Goal: Task Accomplishment & Management: Use online tool/utility

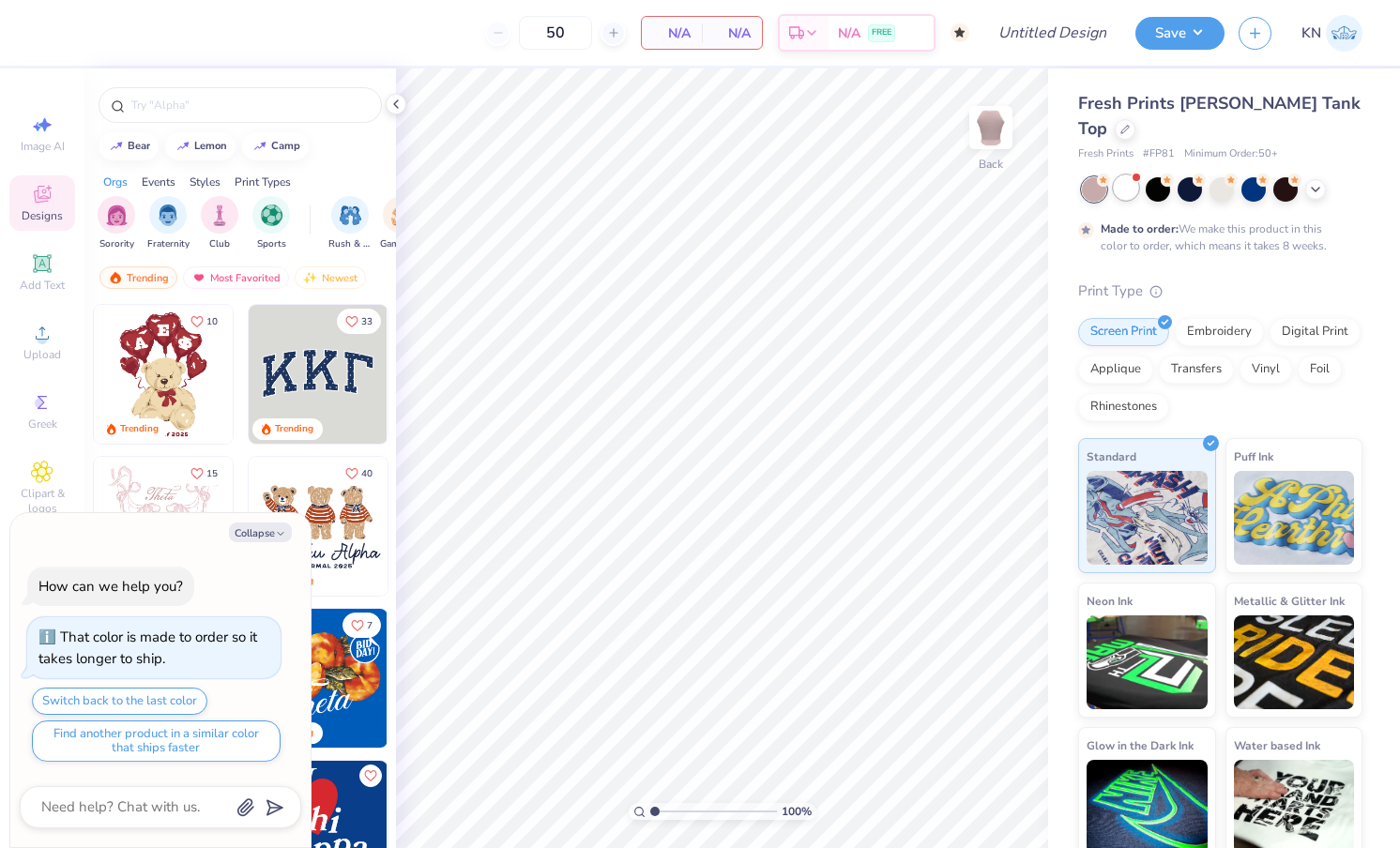
click at [1129, 175] on div at bounding box center [1125, 187] width 24 height 24
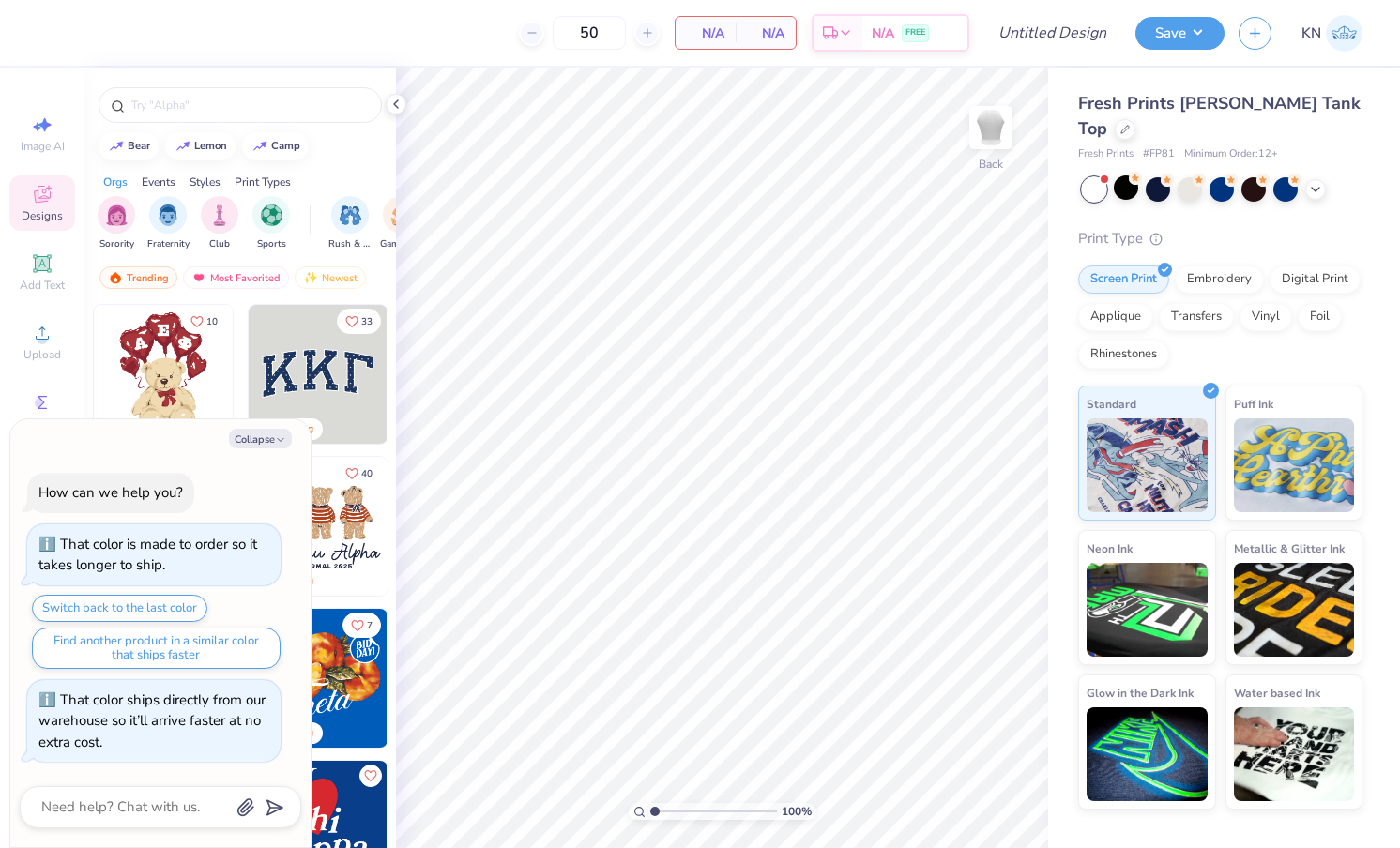
scroll to position [479, 0]
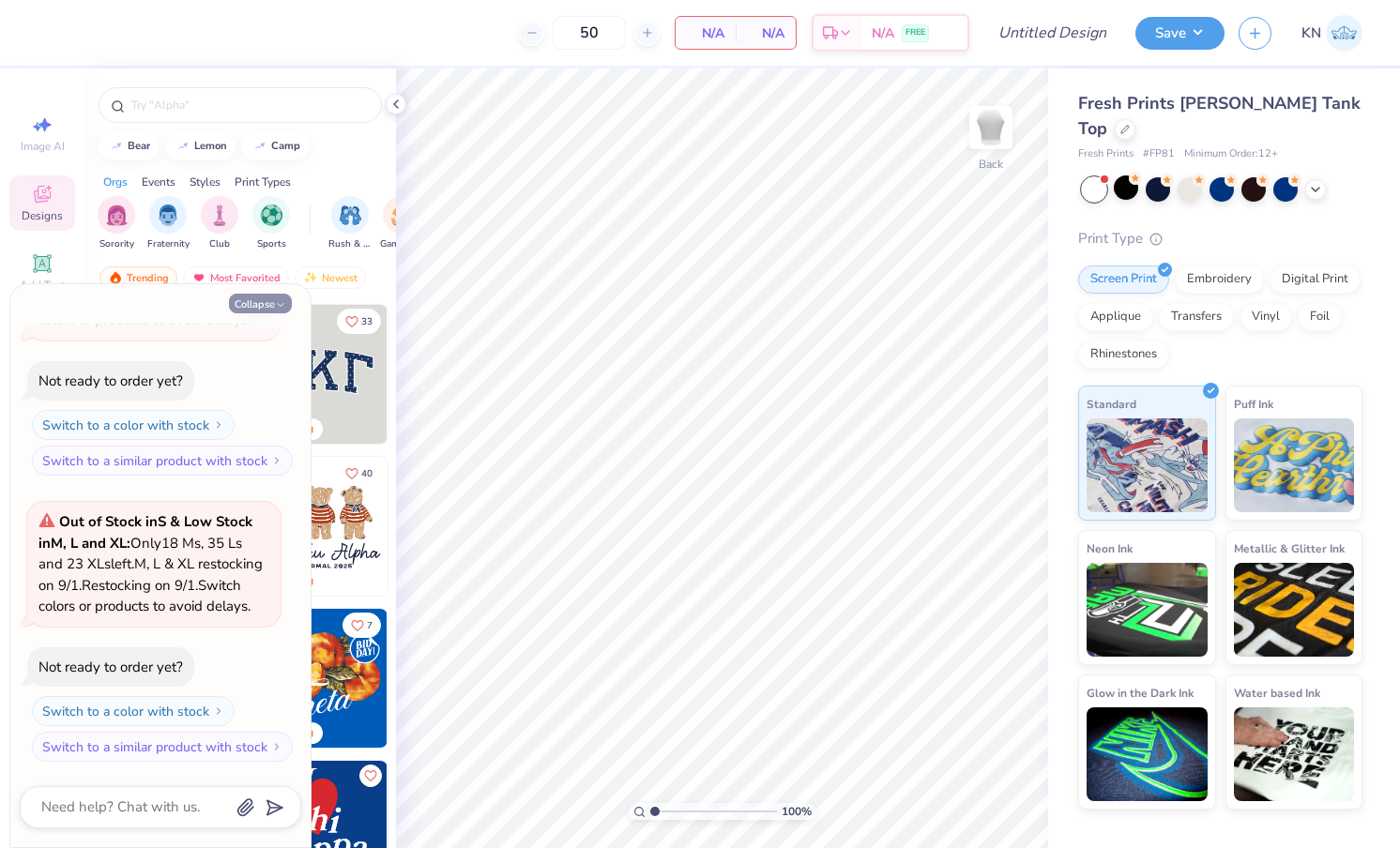
click at [271, 300] on button "Collapse" at bounding box center [261, 304] width 63 height 20
type textarea "x"
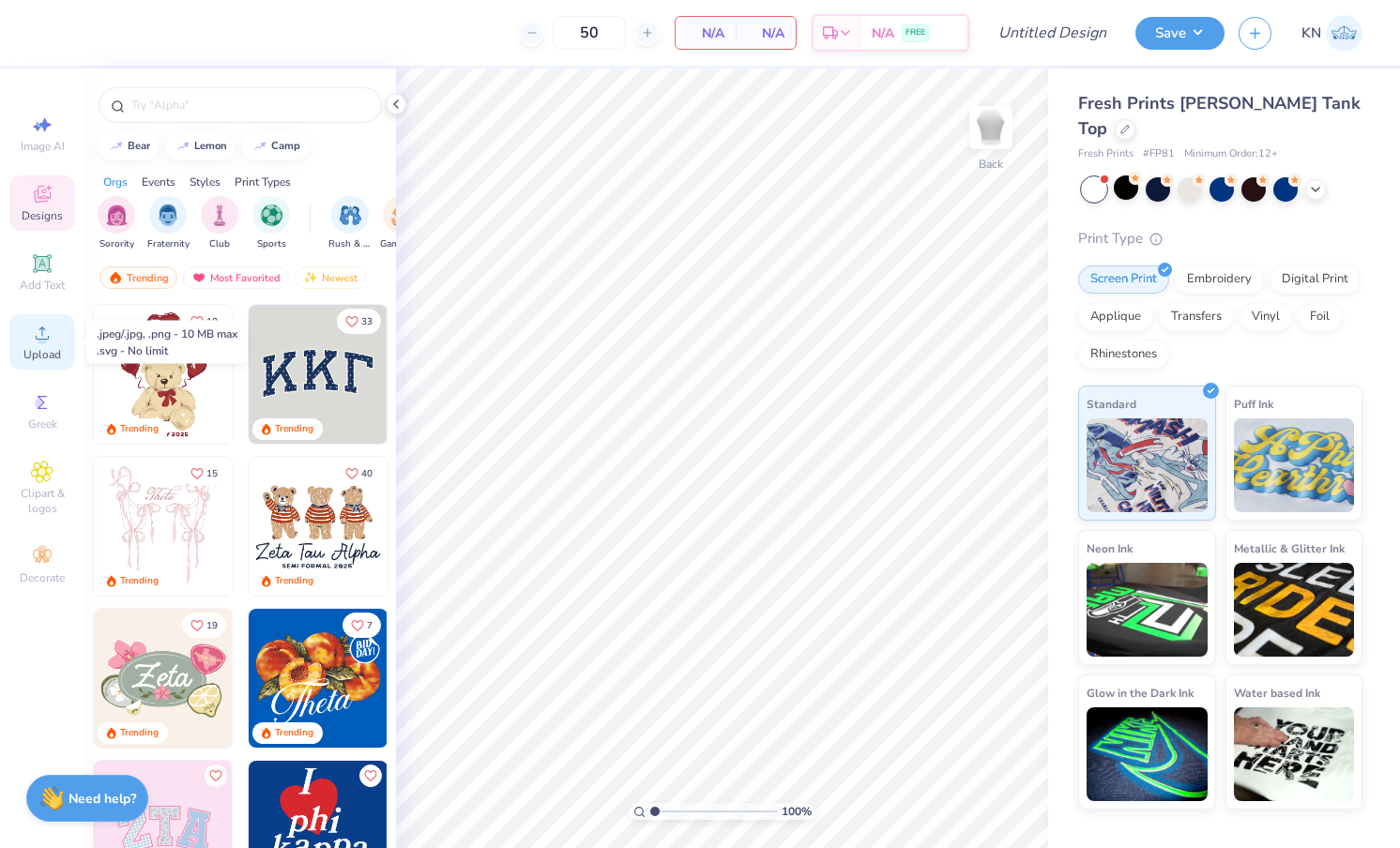
click at [50, 341] on icon at bounding box center [42, 332] width 23 height 23
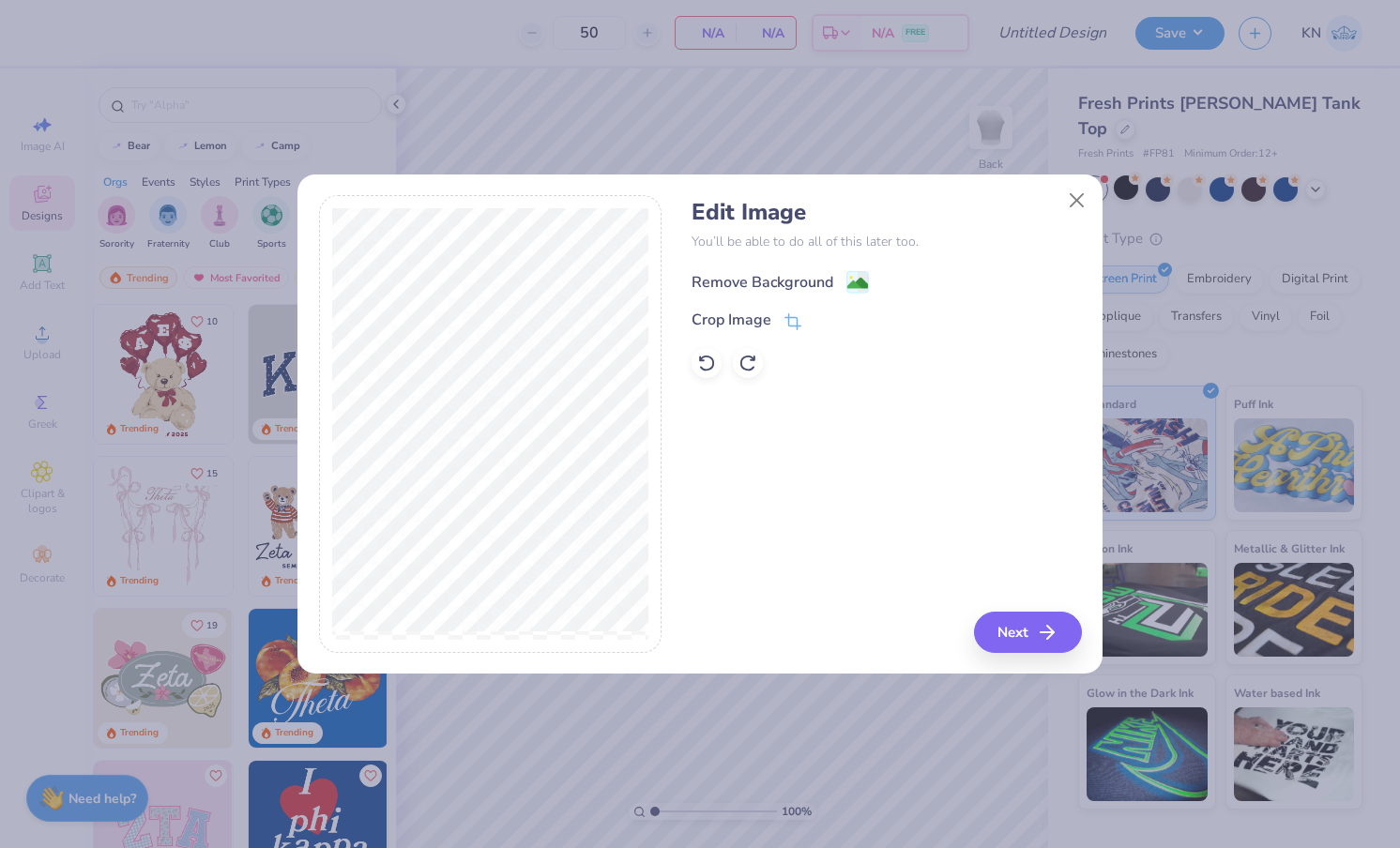
click at [809, 282] on div "Remove Background" at bounding box center [762, 282] width 142 height 23
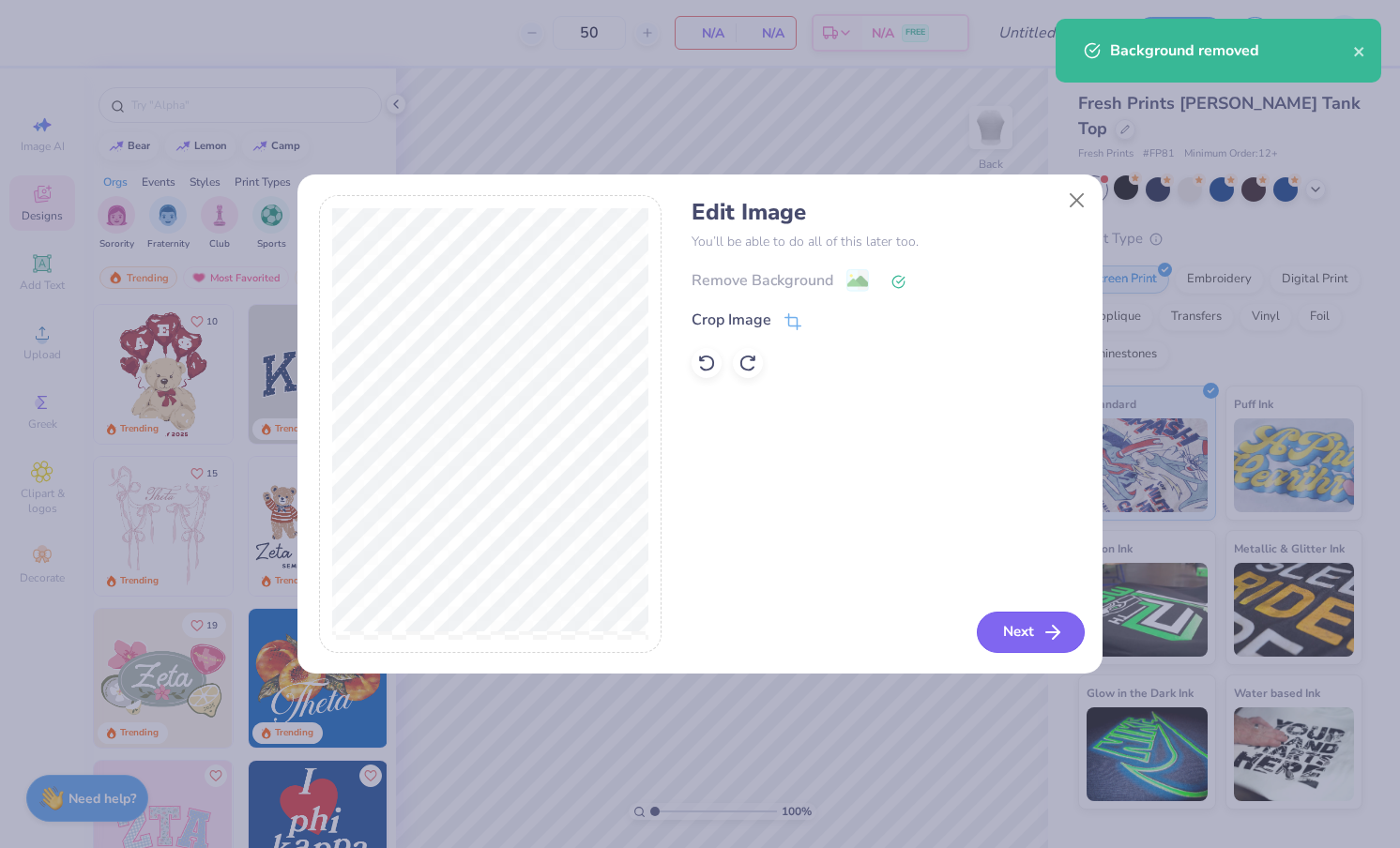
click at [1032, 626] on button "Next" at bounding box center [1031, 632] width 108 height 41
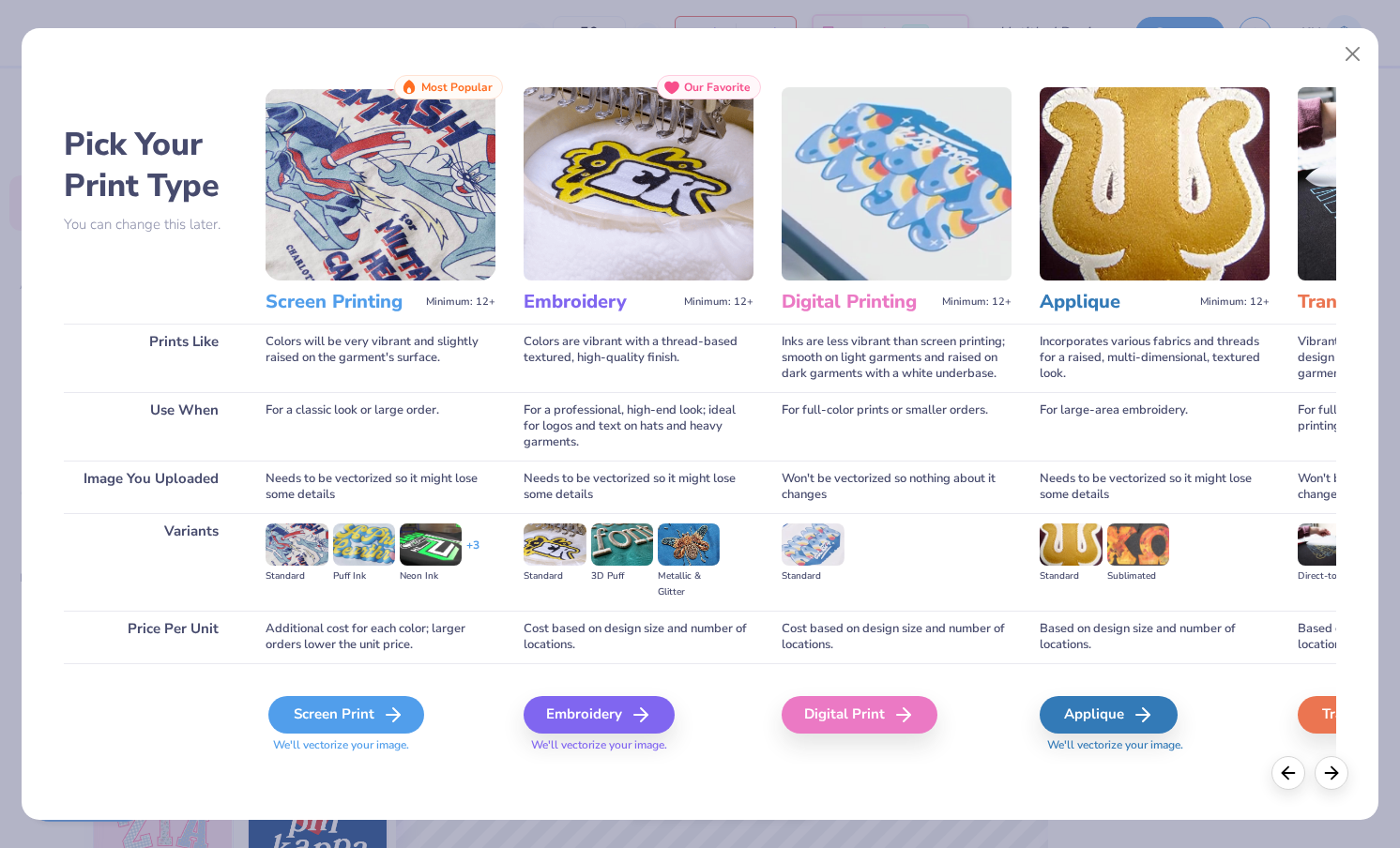
click at [347, 712] on div "Screen Print" at bounding box center [346, 714] width 156 height 37
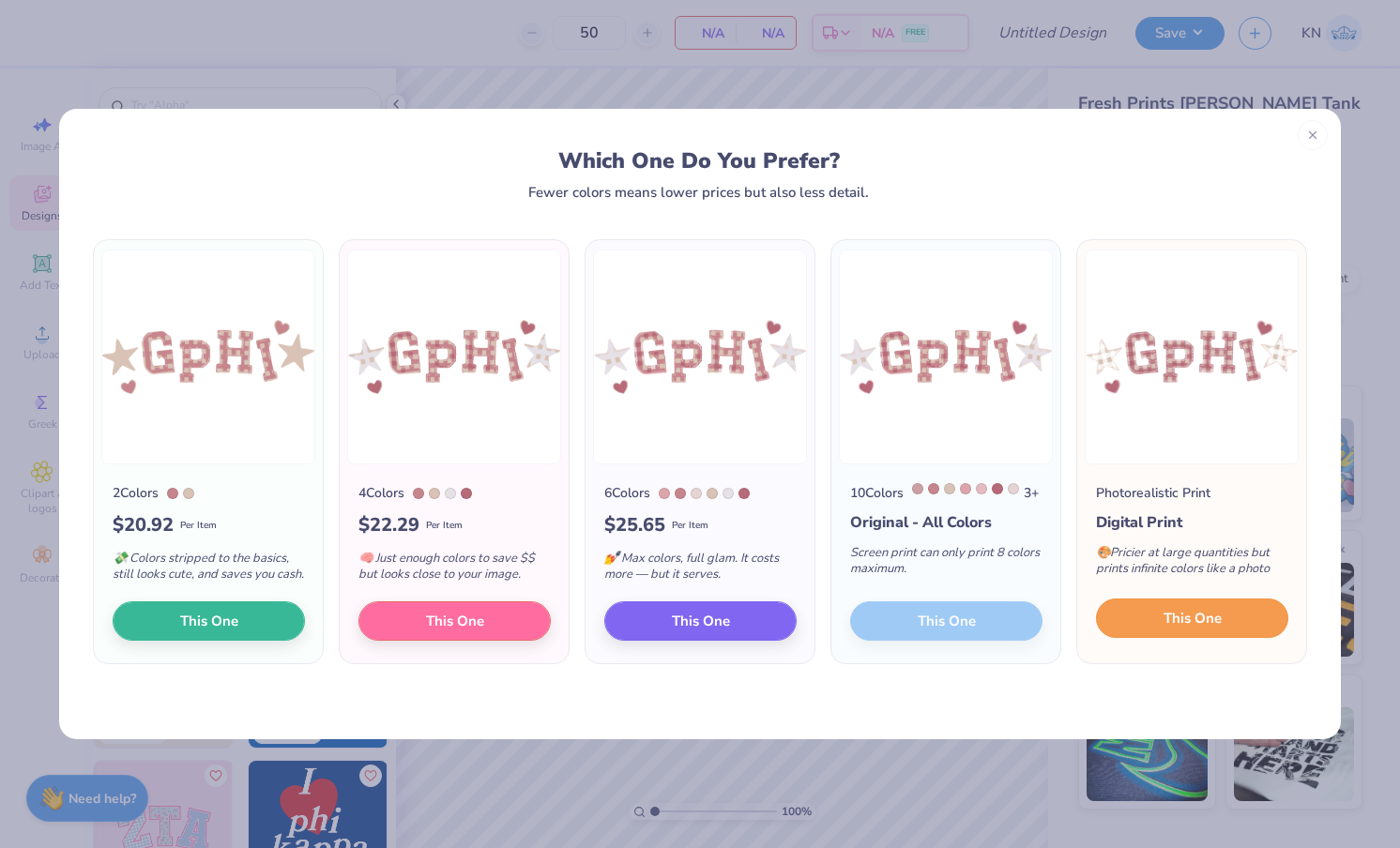
click at [1209, 628] on span "This One" at bounding box center [1191, 618] width 58 height 22
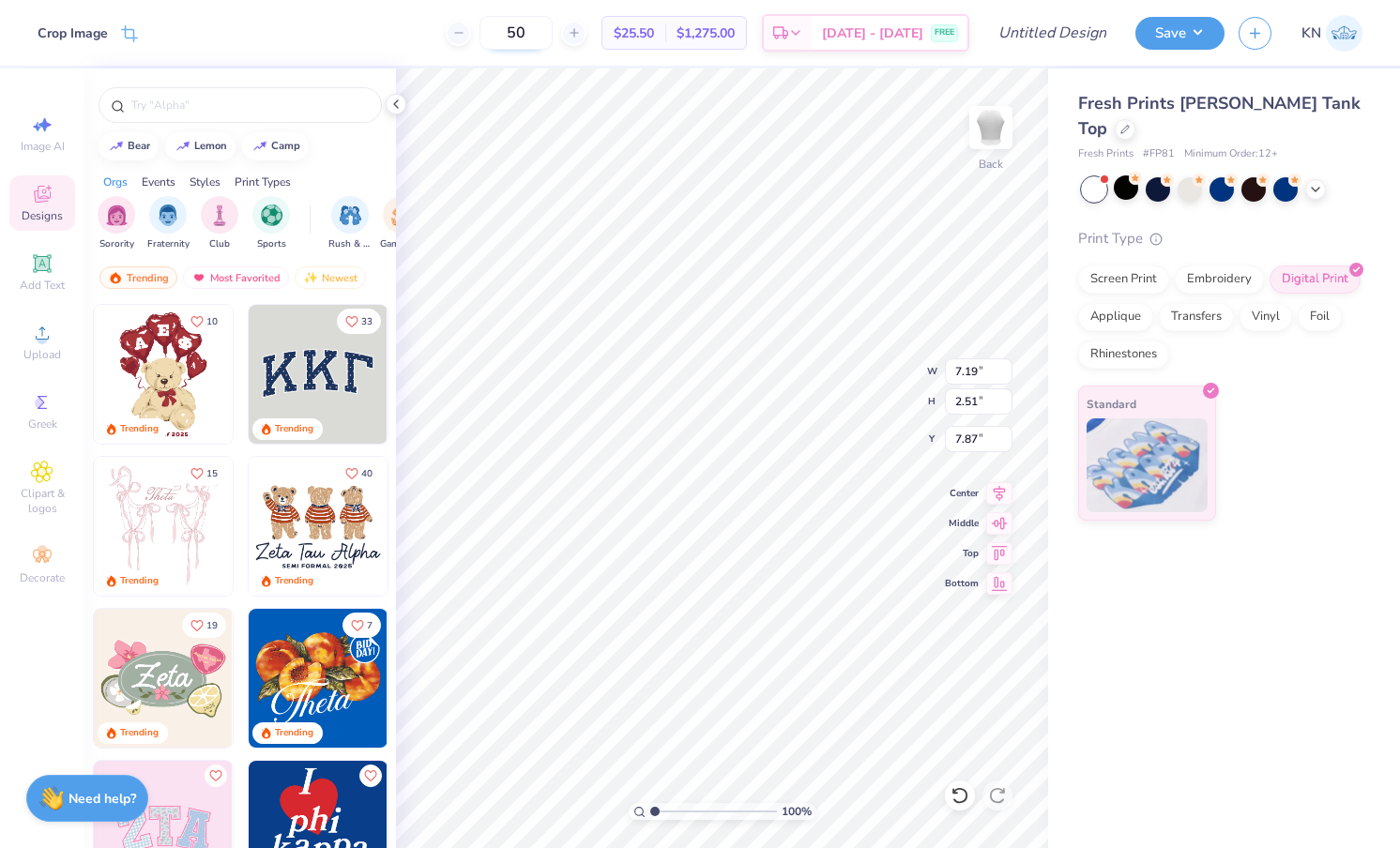
click at [529, 36] on input "50" at bounding box center [515, 32] width 73 height 33
click at [518, 33] on input "50" at bounding box center [515, 32] width 73 height 33
type input "65"
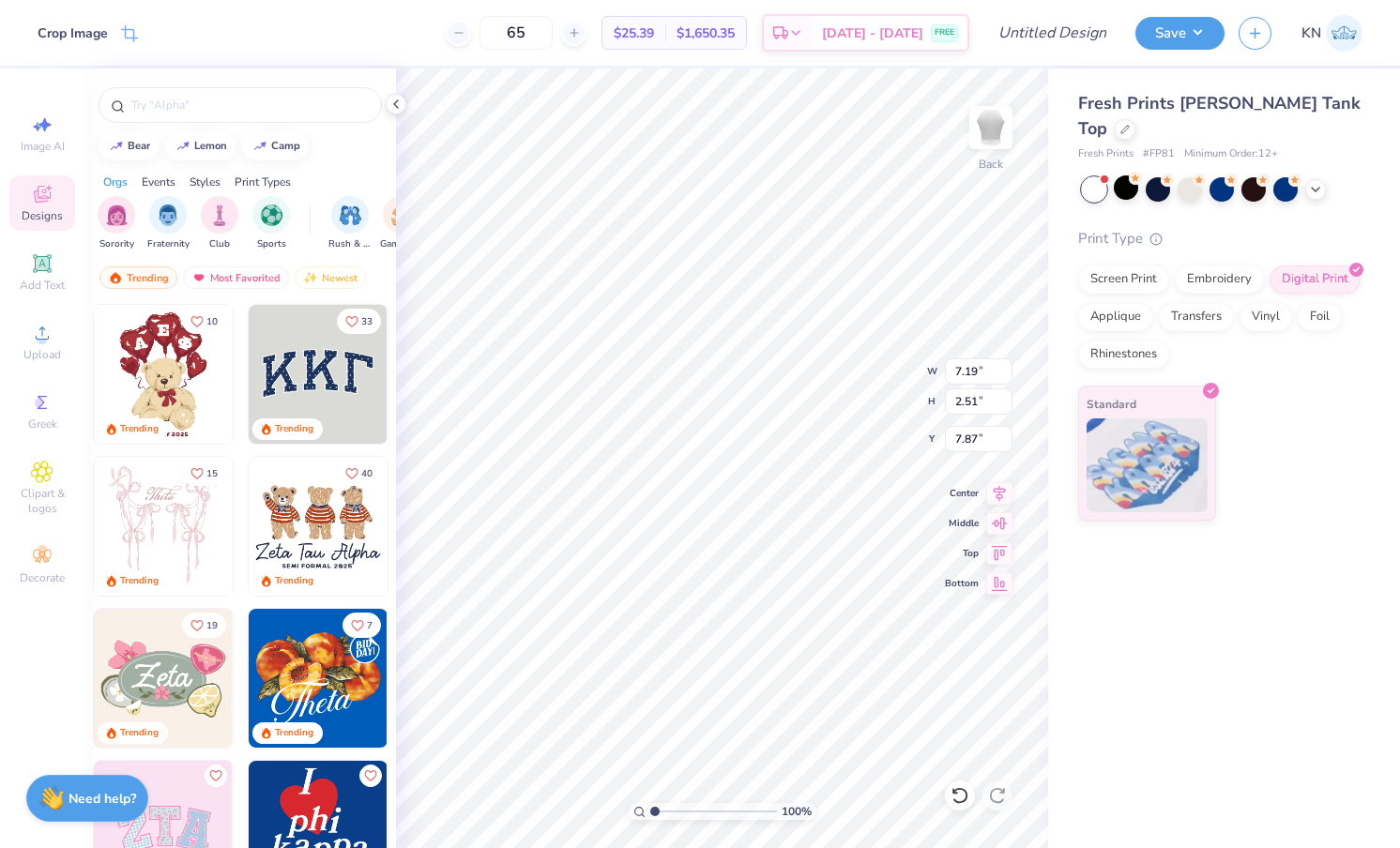
type input "4.57"
click at [1109, 262] on div "Screen Print" at bounding box center [1123, 276] width 91 height 28
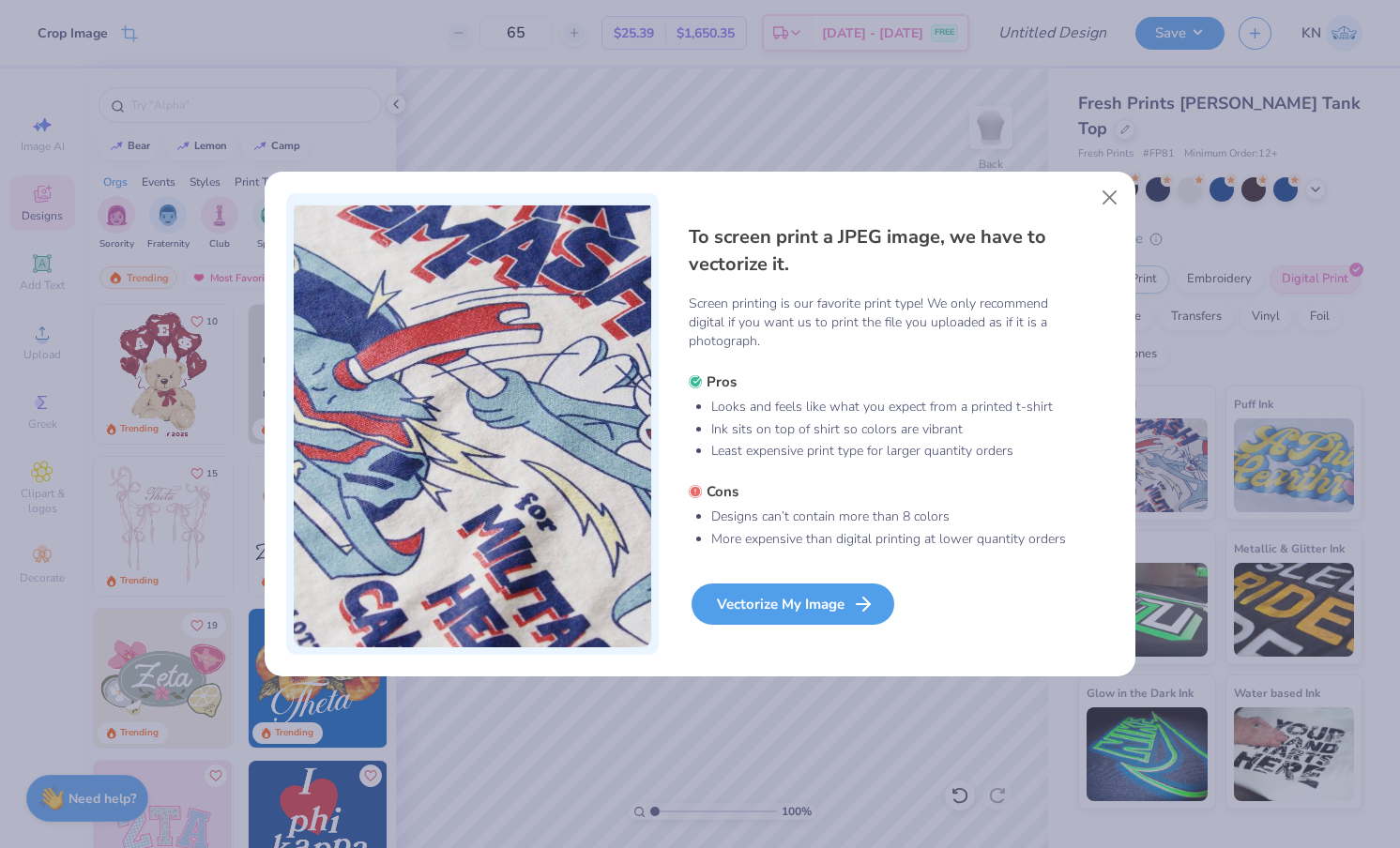
click at [817, 594] on div "Vectorize My Image" at bounding box center [793, 604] width 203 height 41
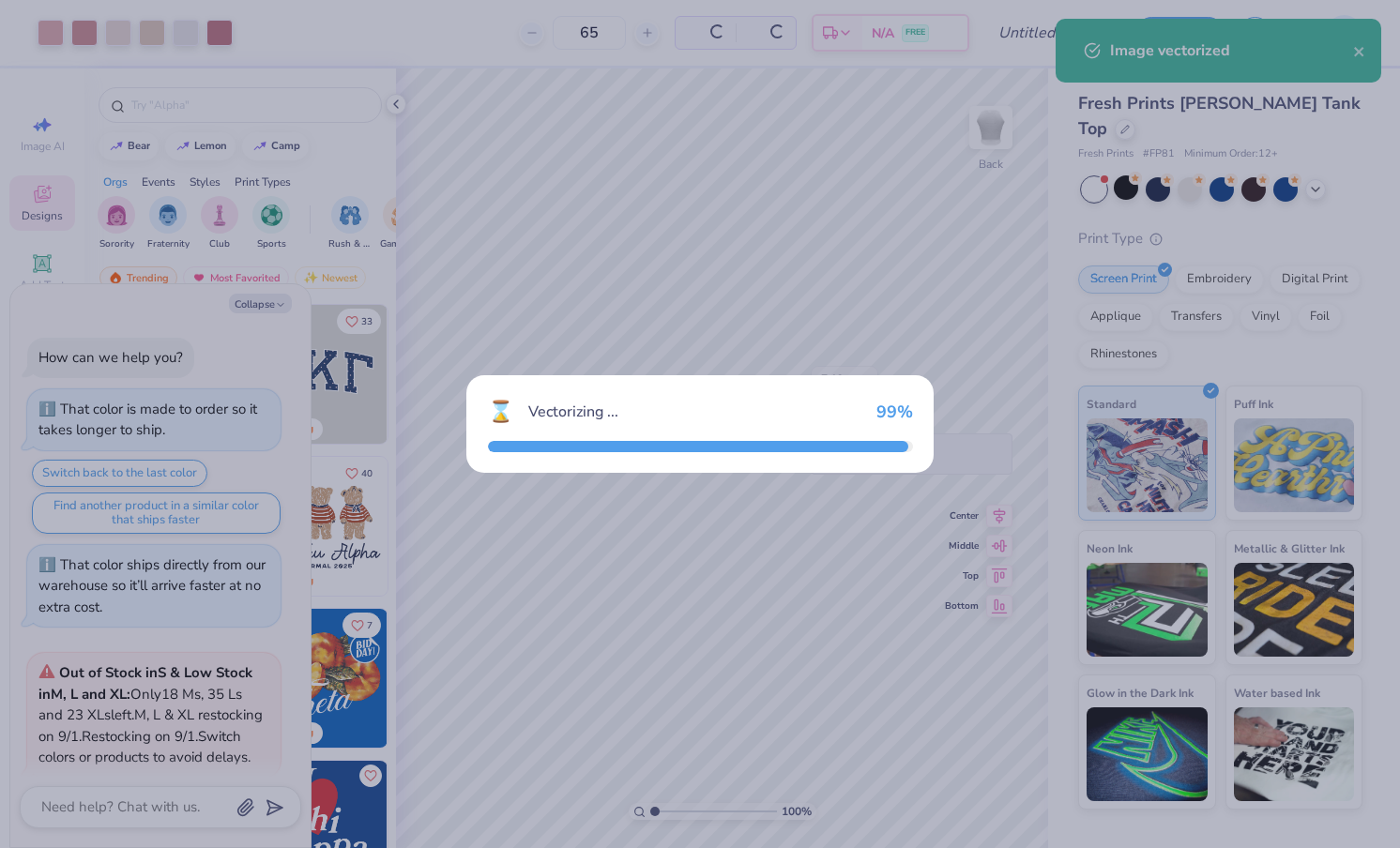
scroll to position [635, 0]
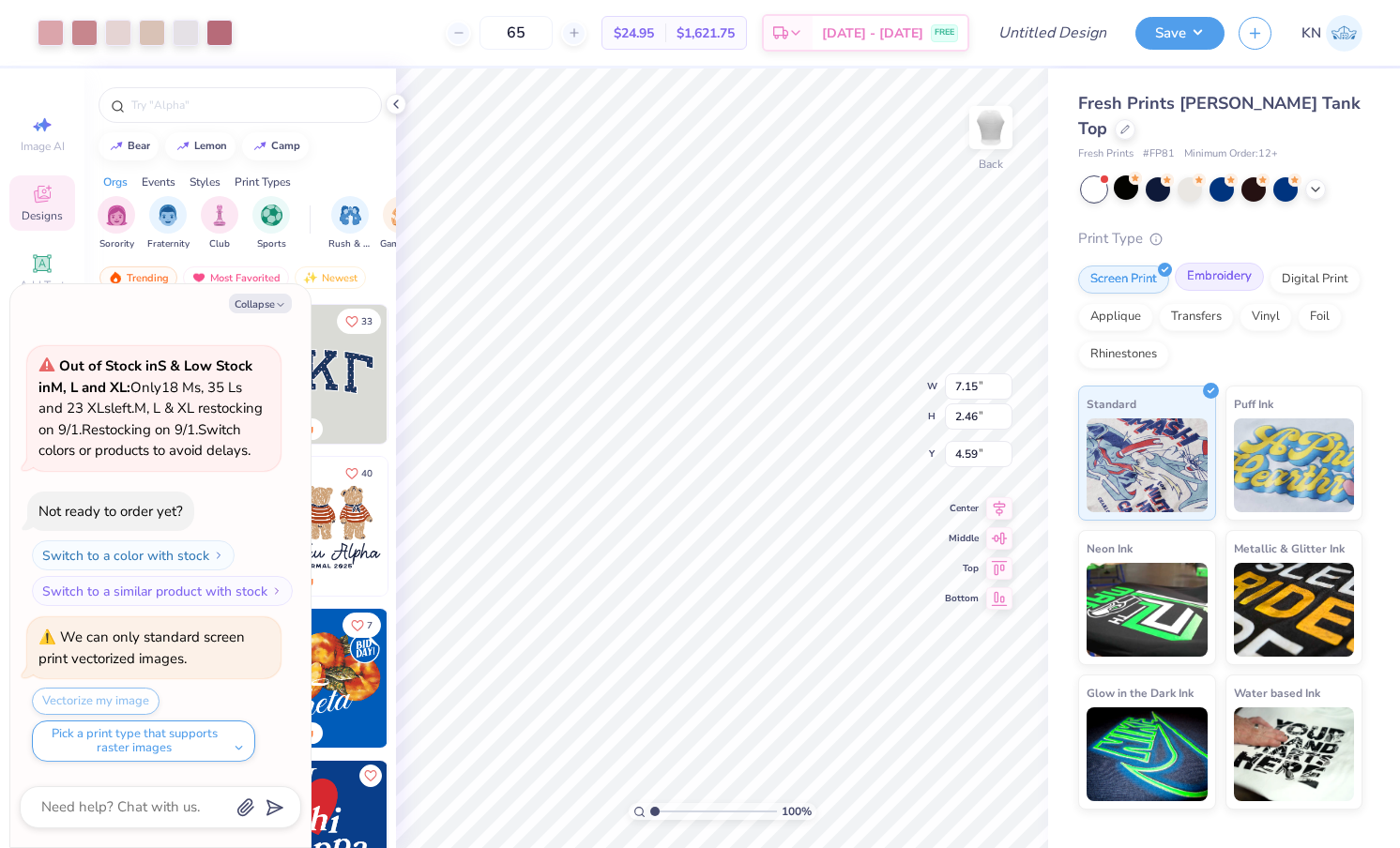
click at [1220, 262] on div "Embroidery" at bounding box center [1219, 276] width 89 height 28
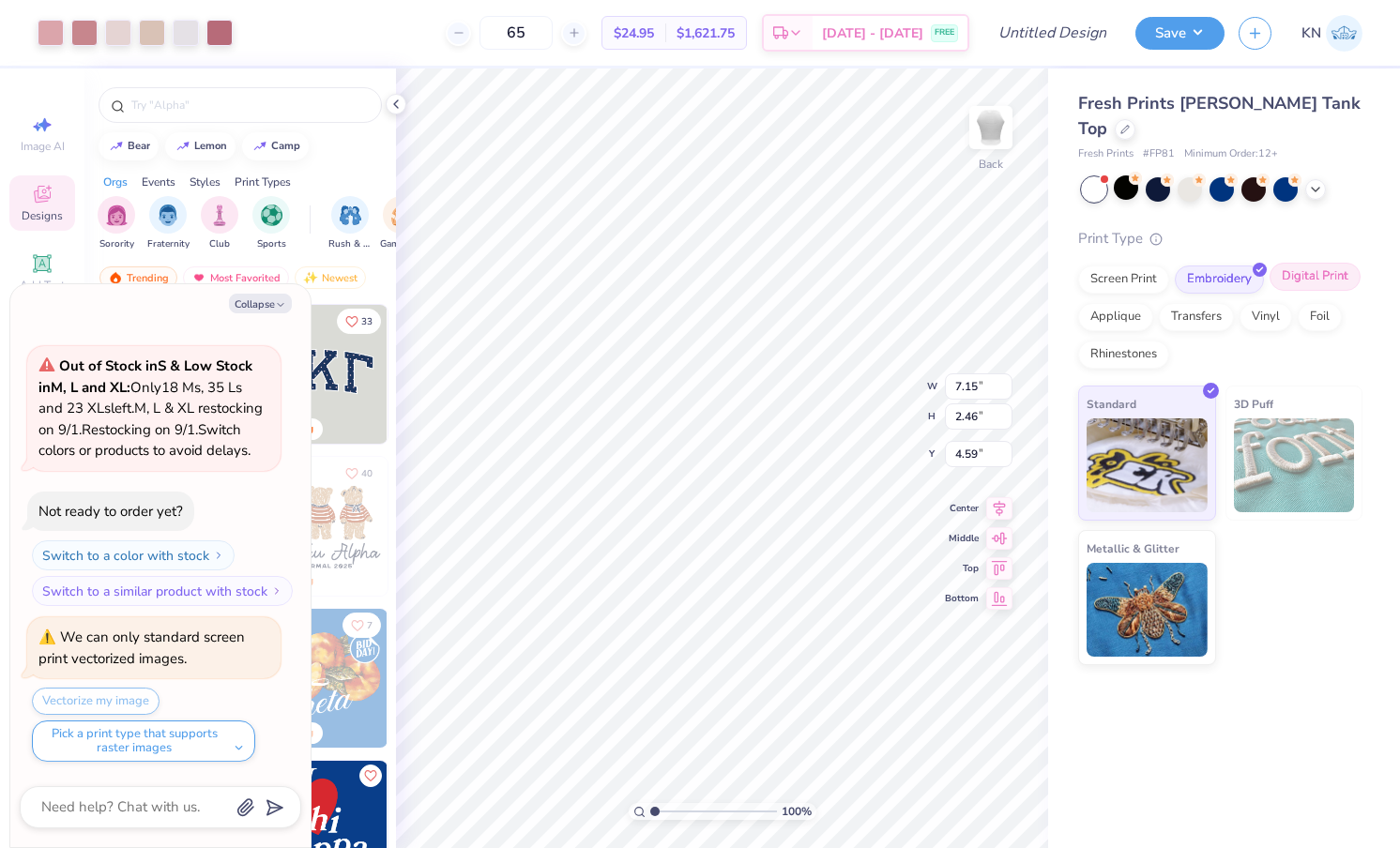
click at [1312, 262] on div "Digital Print" at bounding box center [1314, 276] width 91 height 28
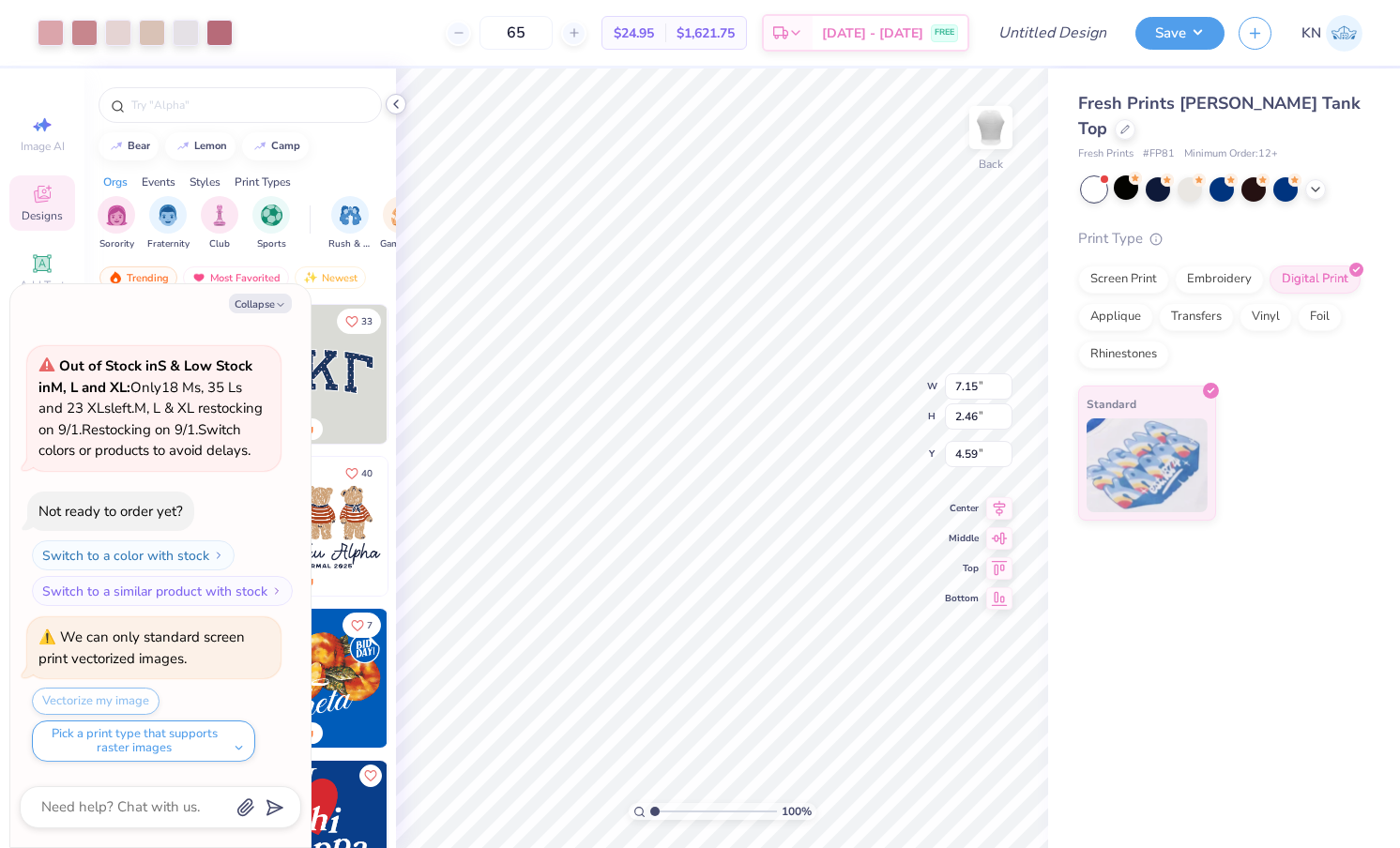
click at [397, 106] on polyline at bounding box center [396, 104] width 4 height 8
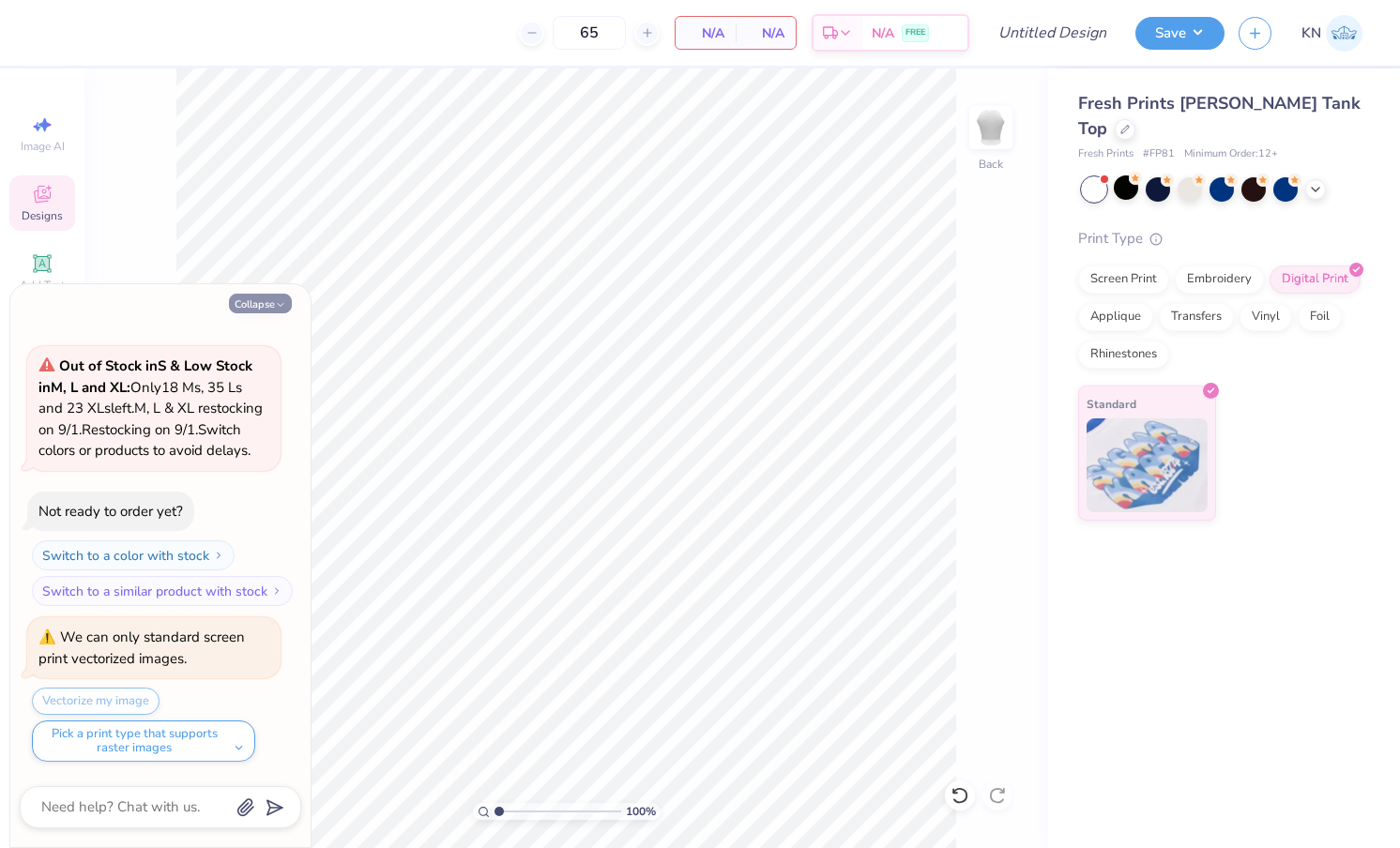
click at [266, 302] on button "Collapse" at bounding box center [261, 304] width 63 height 20
type textarea "x"
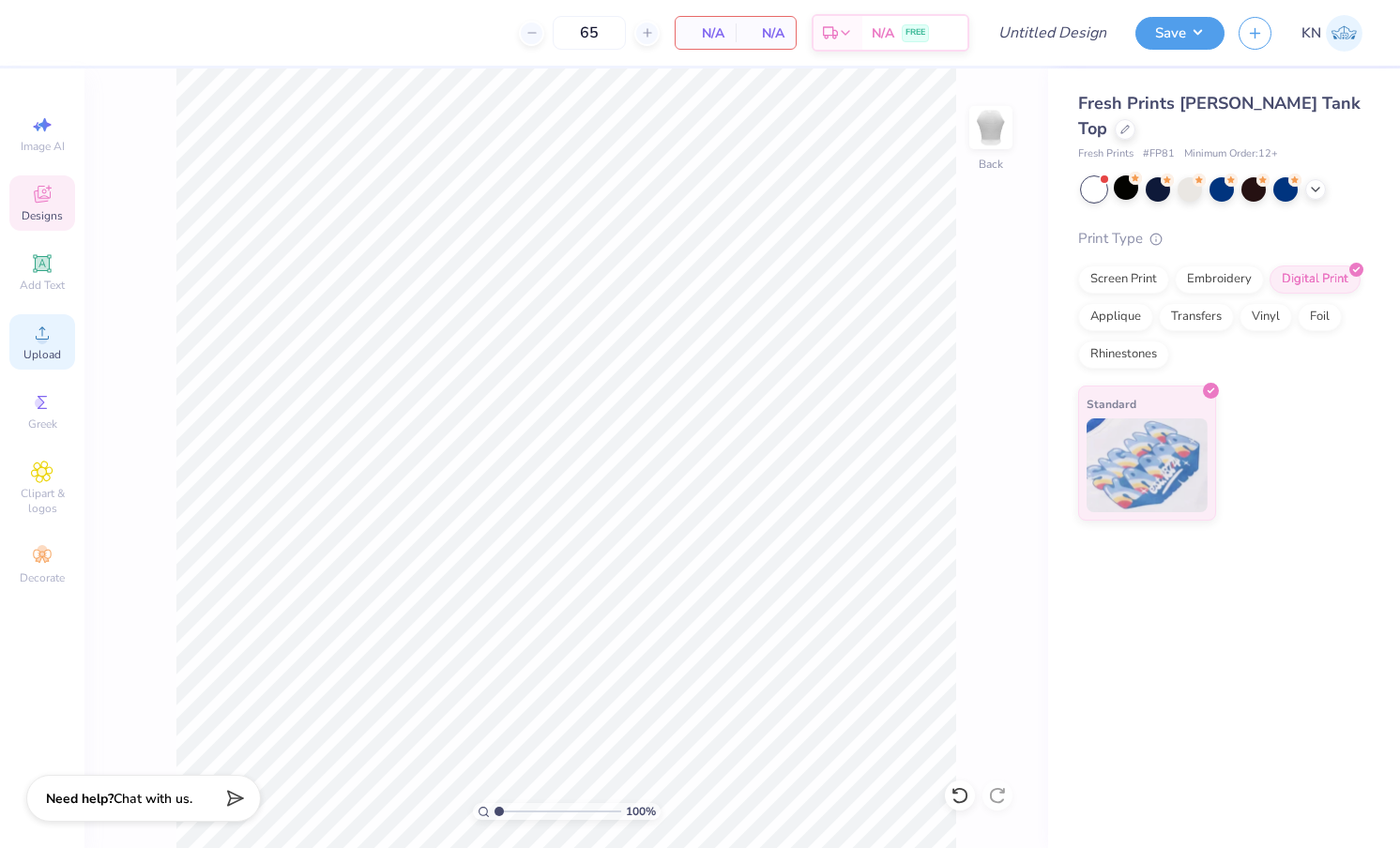
click at [38, 347] on span "Upload" at bounding box center [42, 353] width 37 height 15
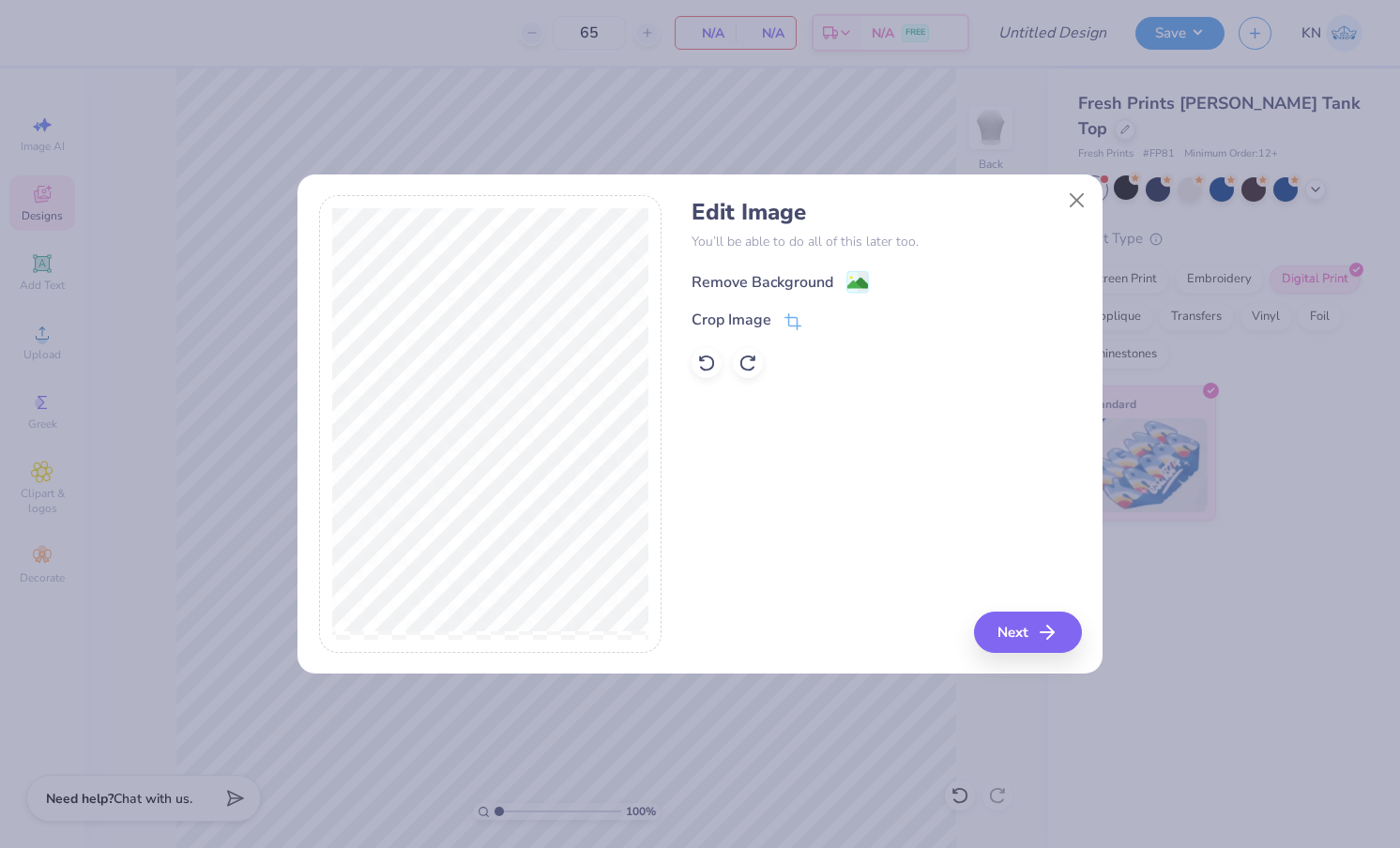
click at [772, 273] on div "Remove Background" at bounding box center [762, 282] width 142 height 23
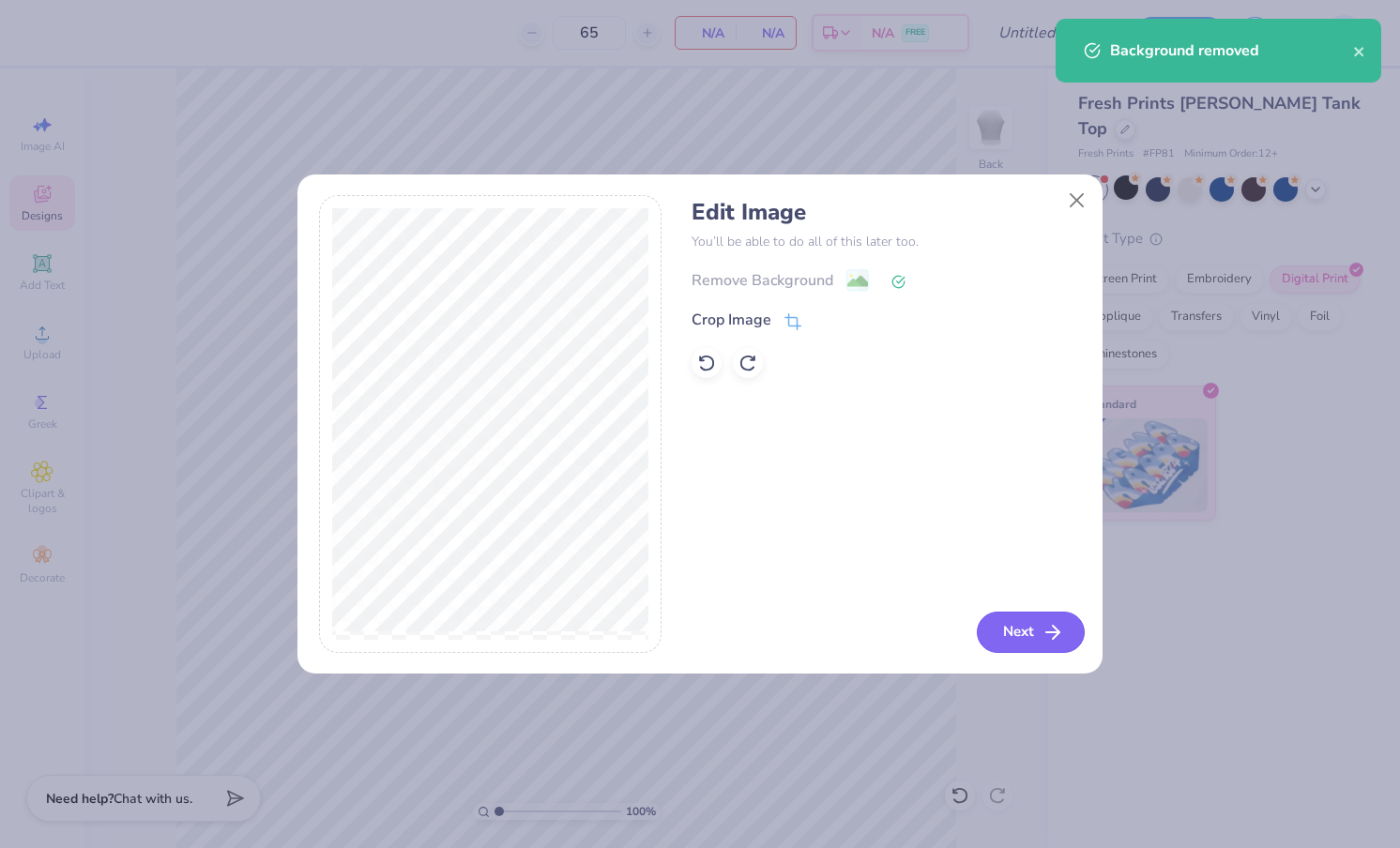
click at [1033, 637] on button "Next" at bounding box center [1031, 632] width 108 height 41
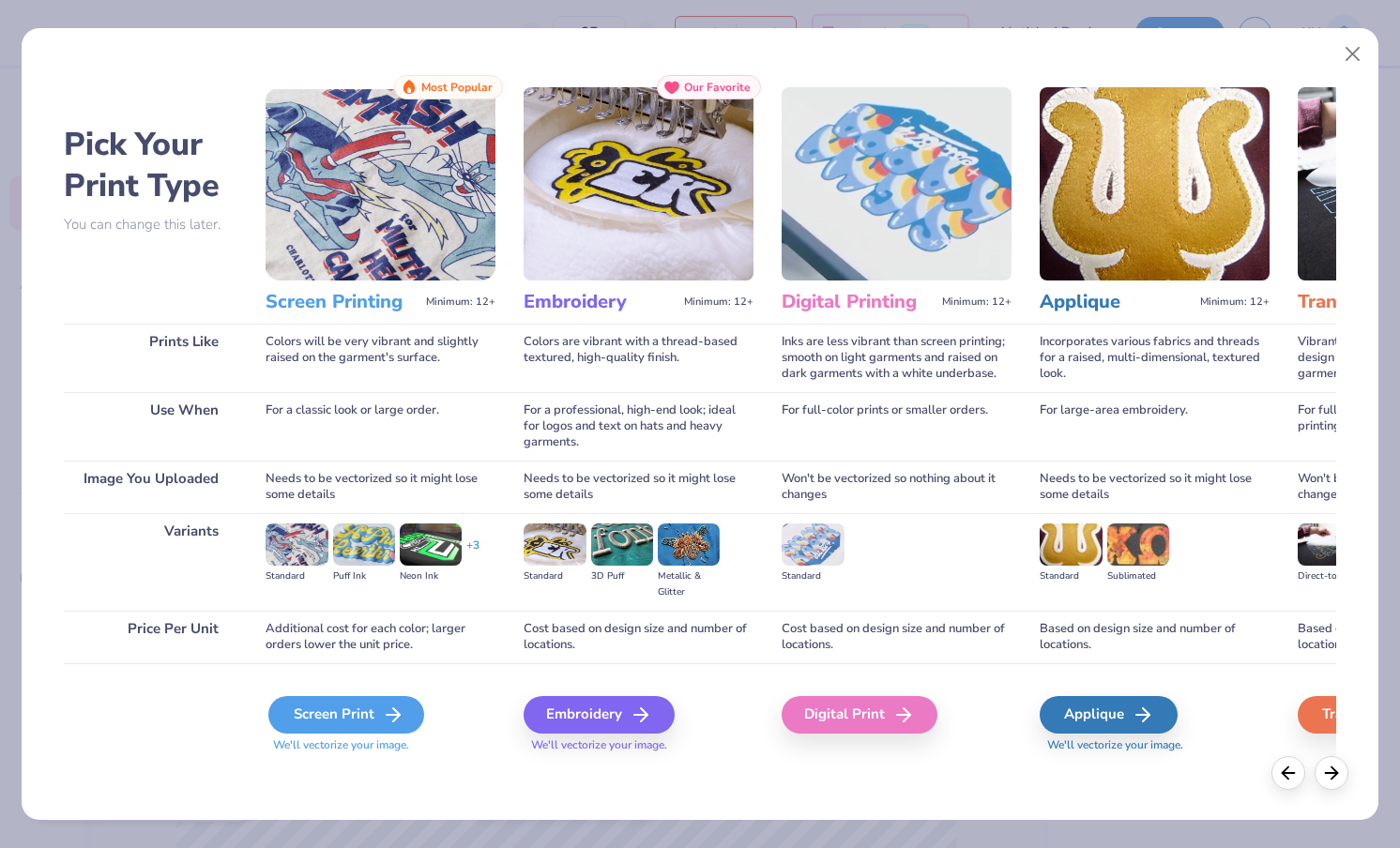
click at [347, 710] on div "Screen Print" at bounding box center [346, 714] width 156 height 37
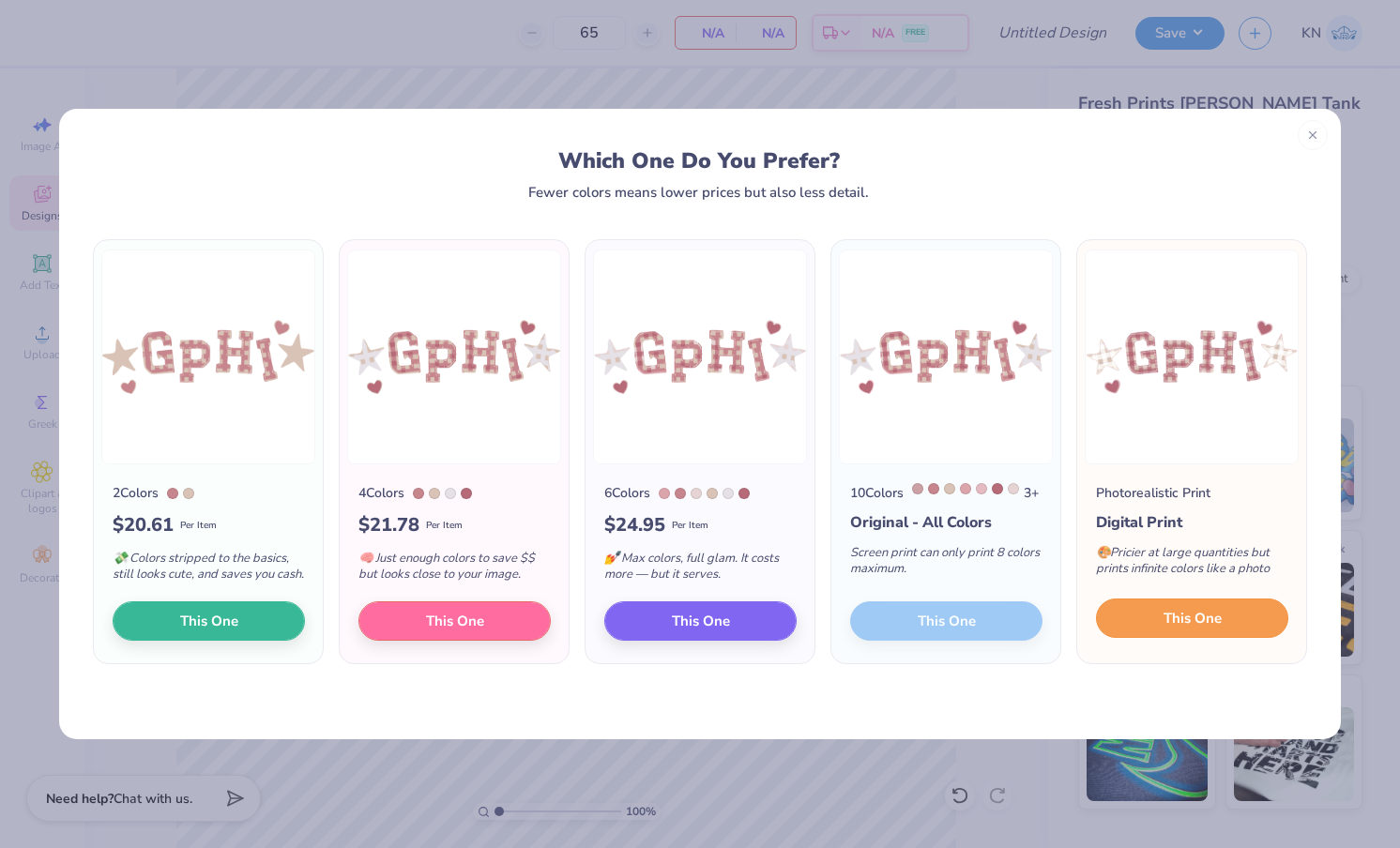
click at [1176, 629] on span "This One" at bounding box center [1191, 618] width 58 height 22
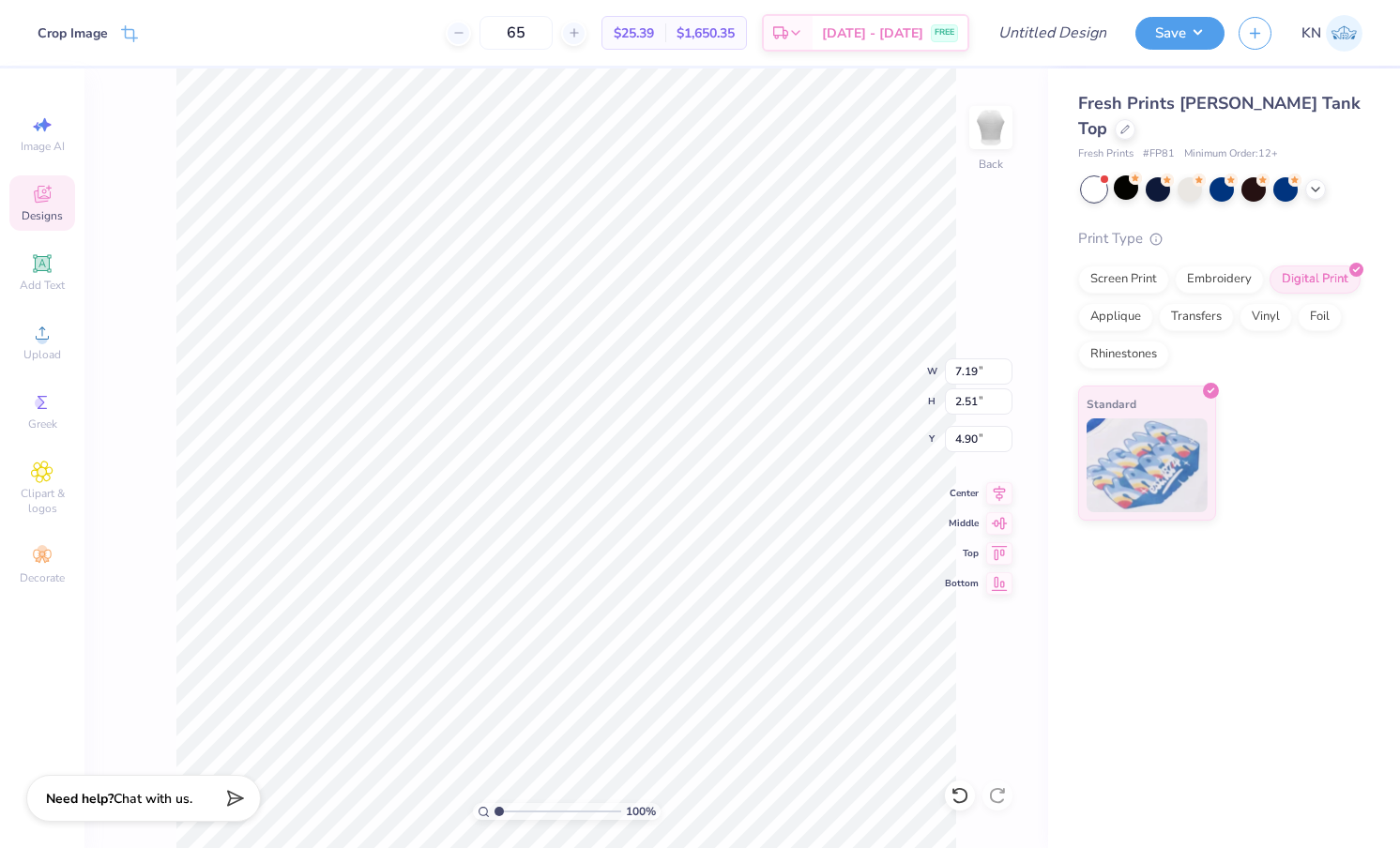
type input "4.19"
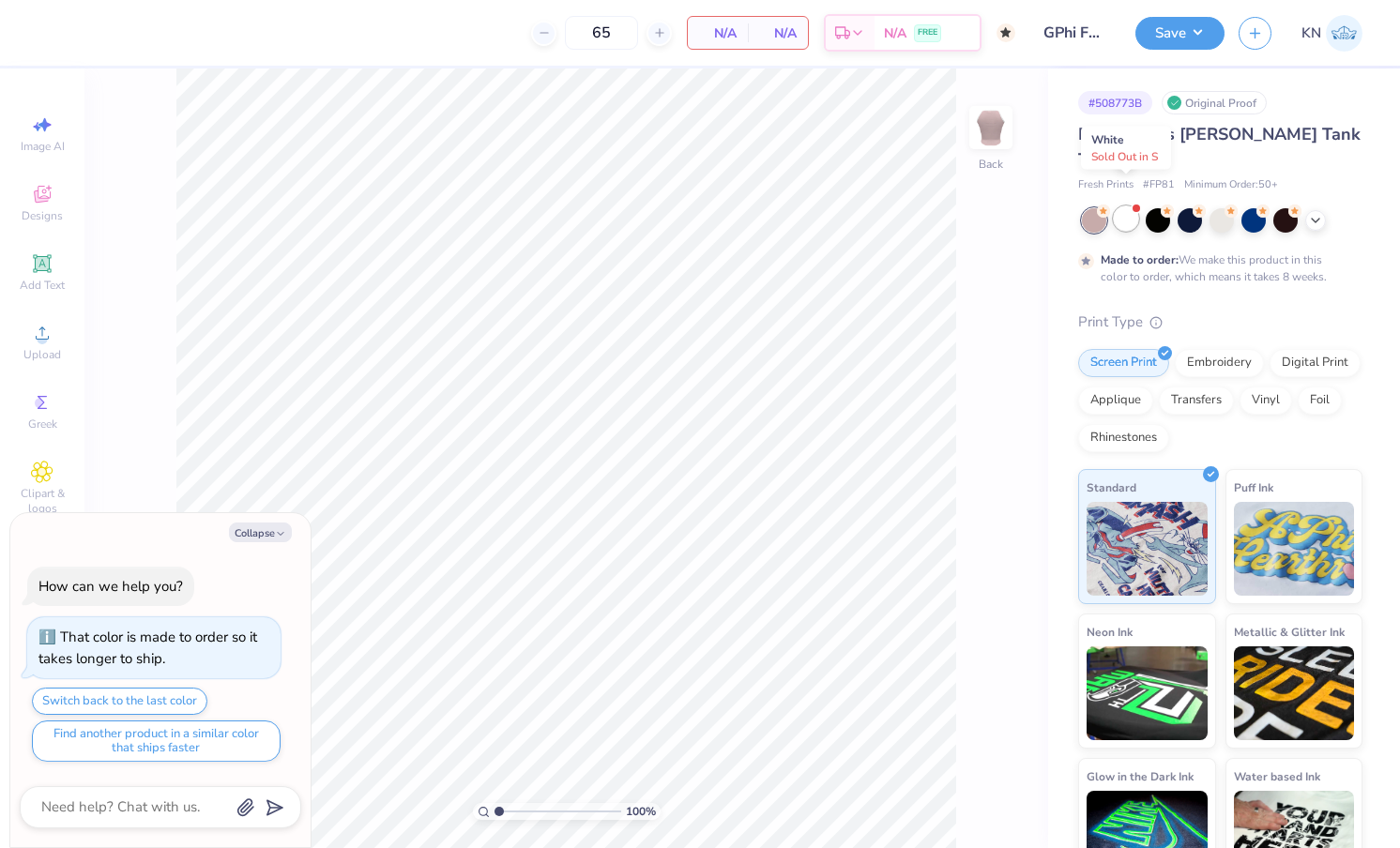
click at [1120, 207] on div at bounding box center [1125, 218] width 24 height 24
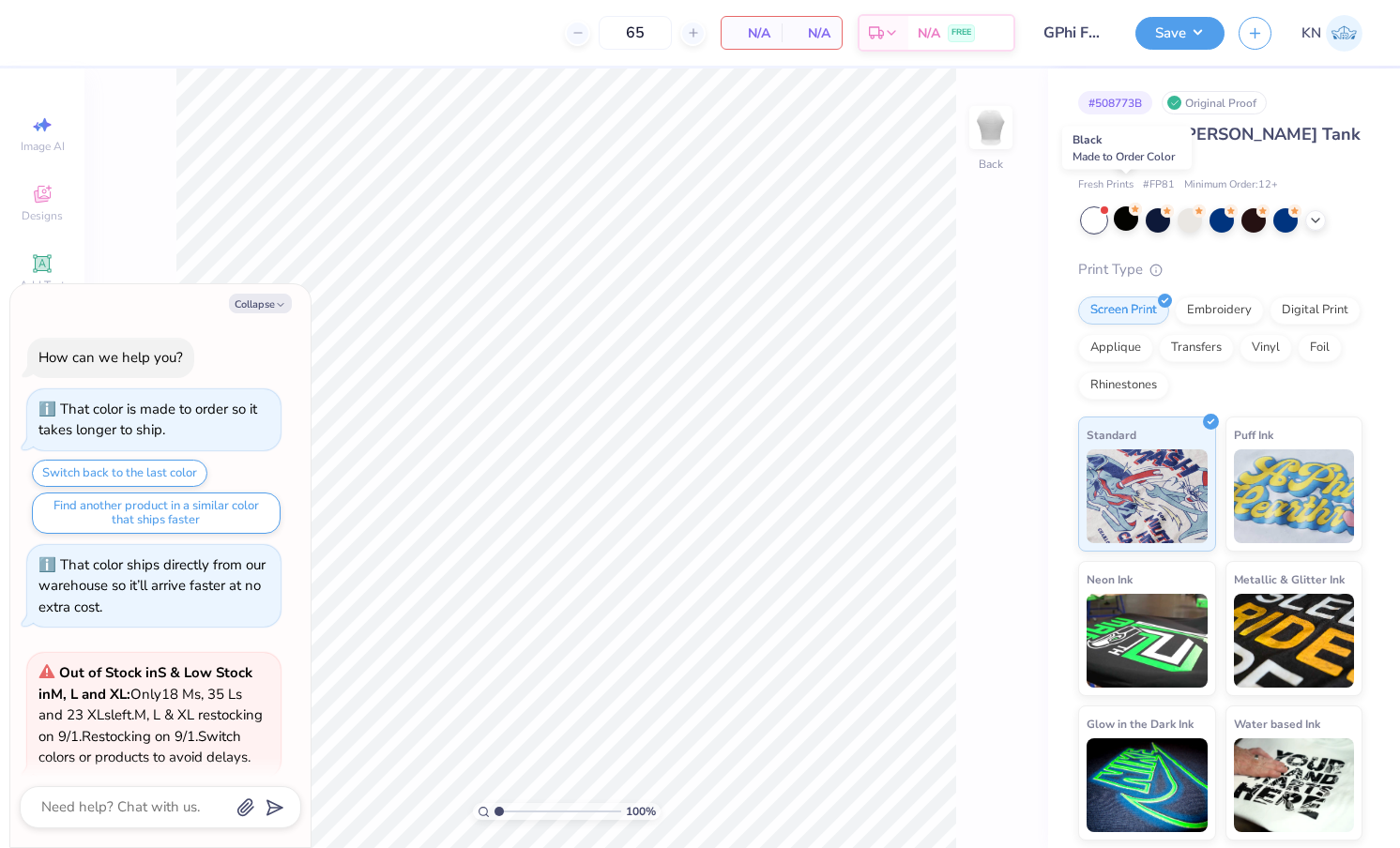
scroll to position [479, 0]
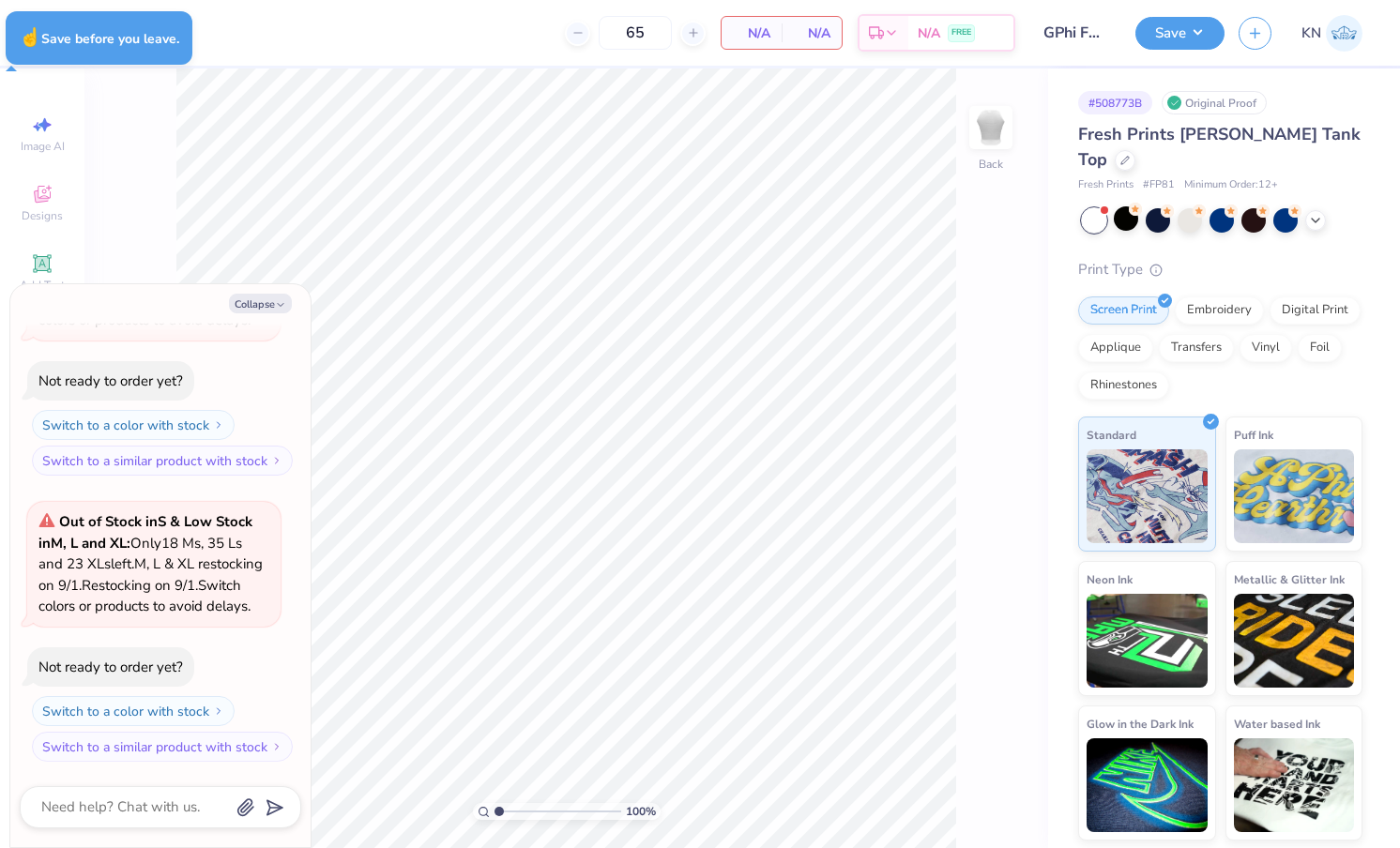
type textarea "x"
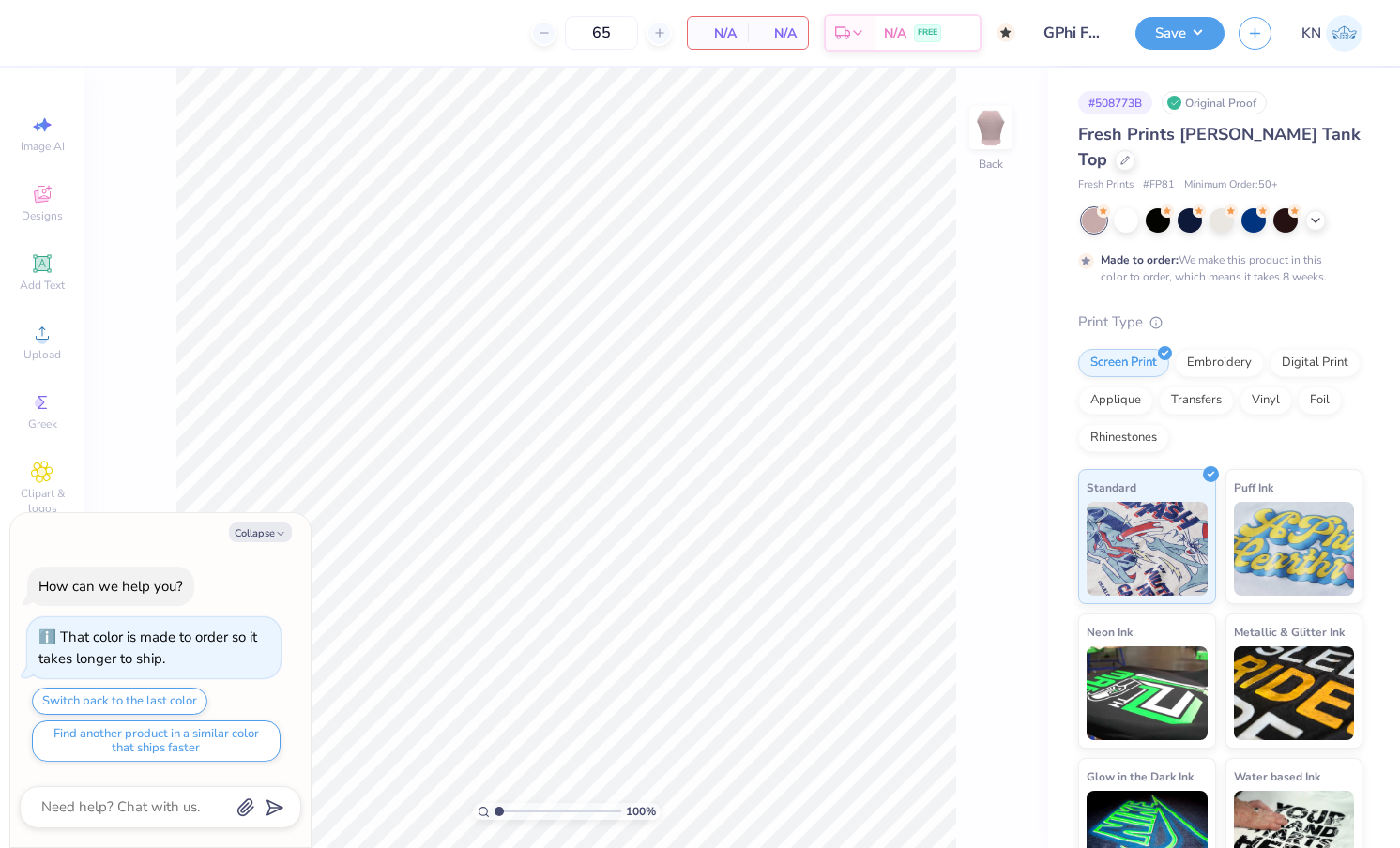
type textarea "x"
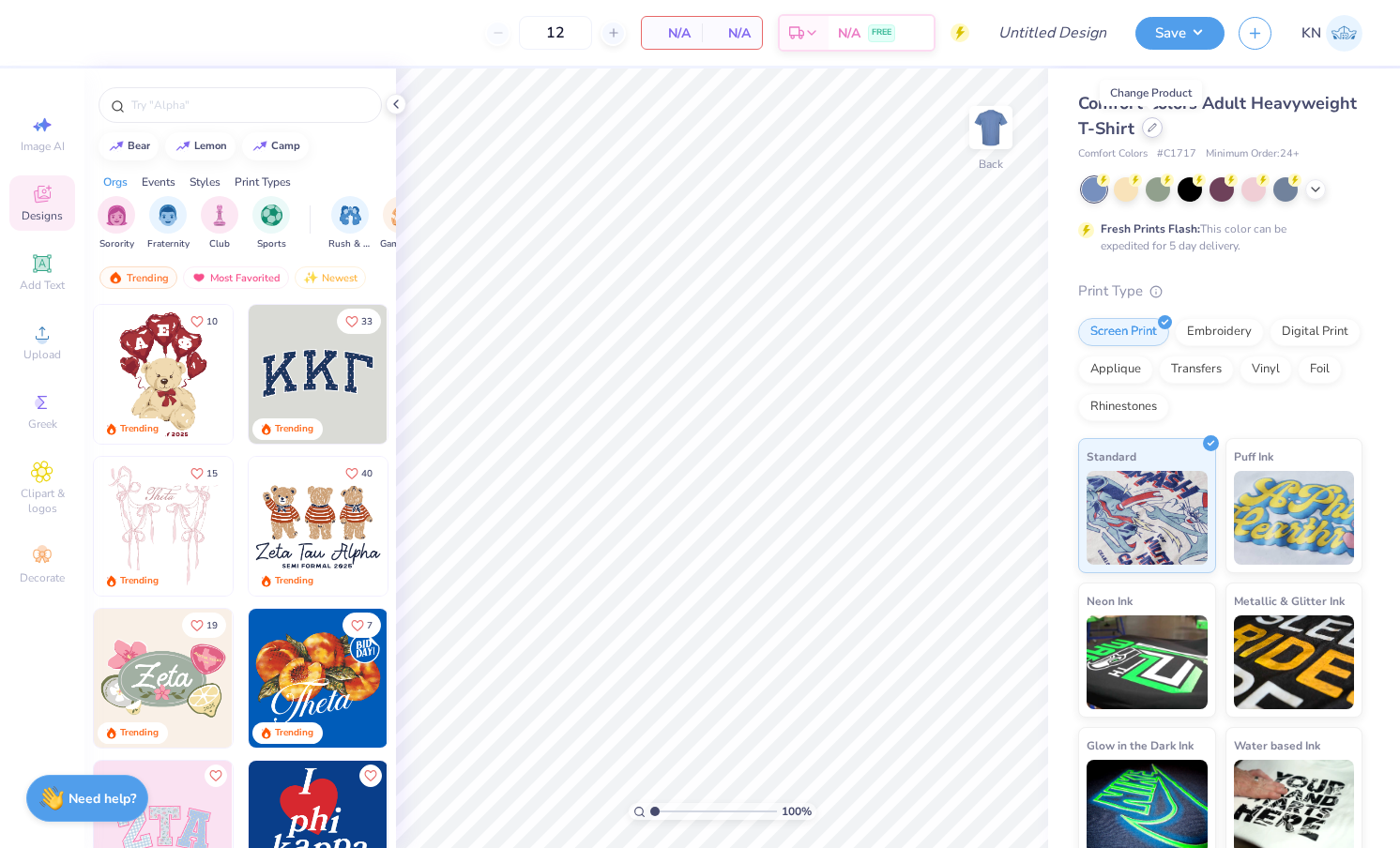
click at [1147, 128] on icon at bounding box center [1152, 127] width 10 height 10
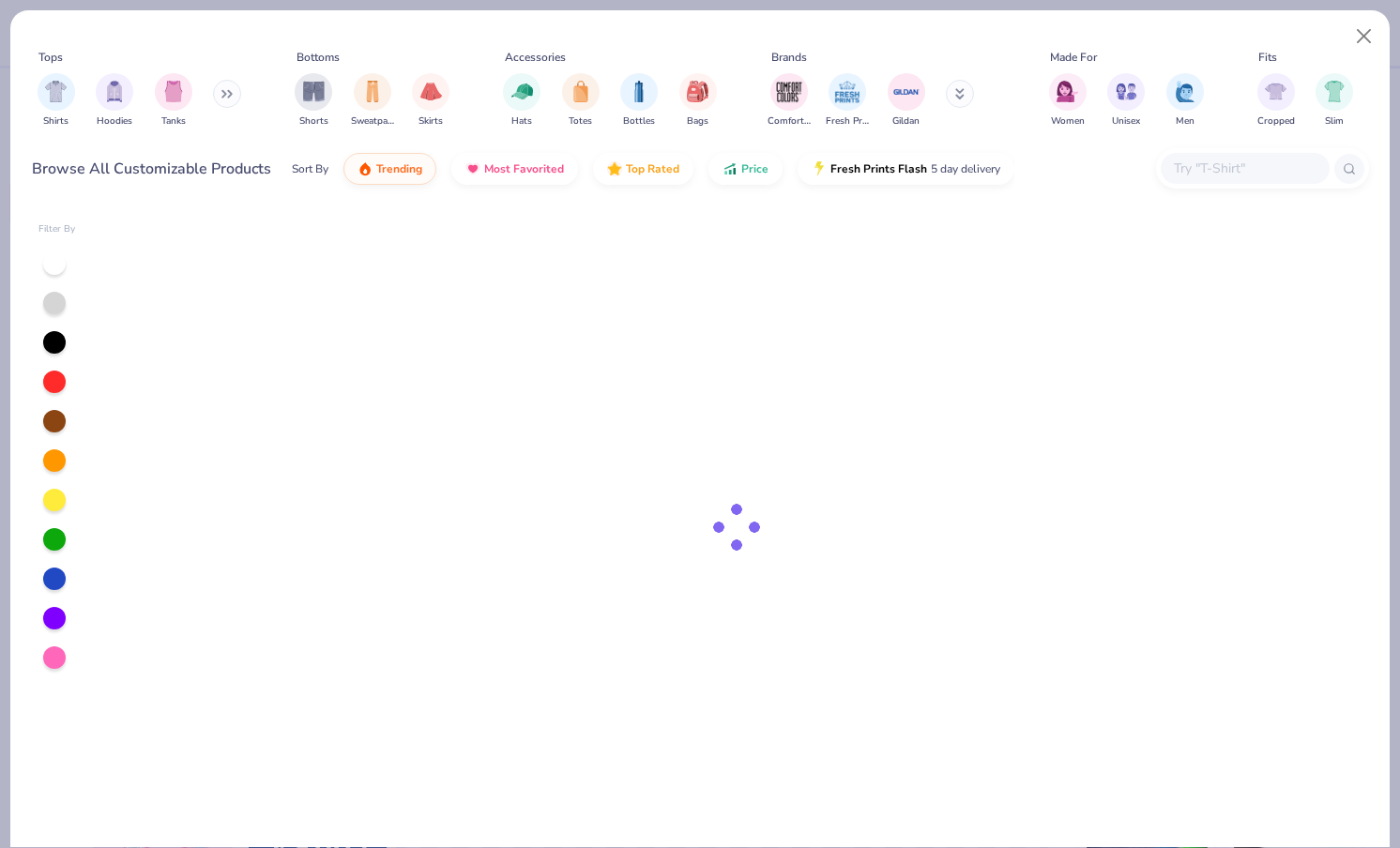
click at [1219, 172] on input "text" at bounding box center [1243, 168] width 144 height 22
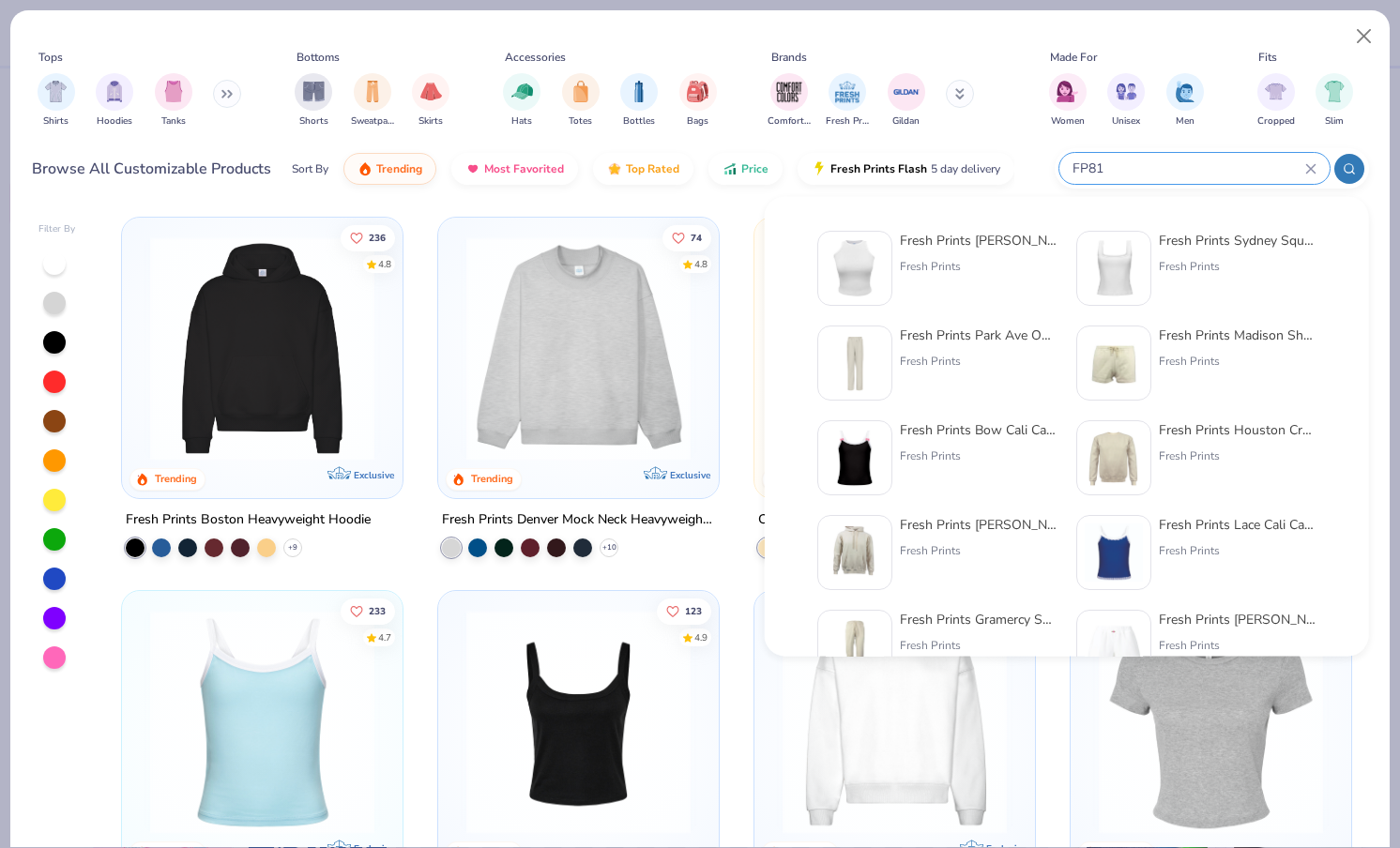
type input "FP81"
click at [922, 243] on div "Fresh Prints [PERSON_NAME] Tank Top" at bounding box center [978, 241] width 158 height 20
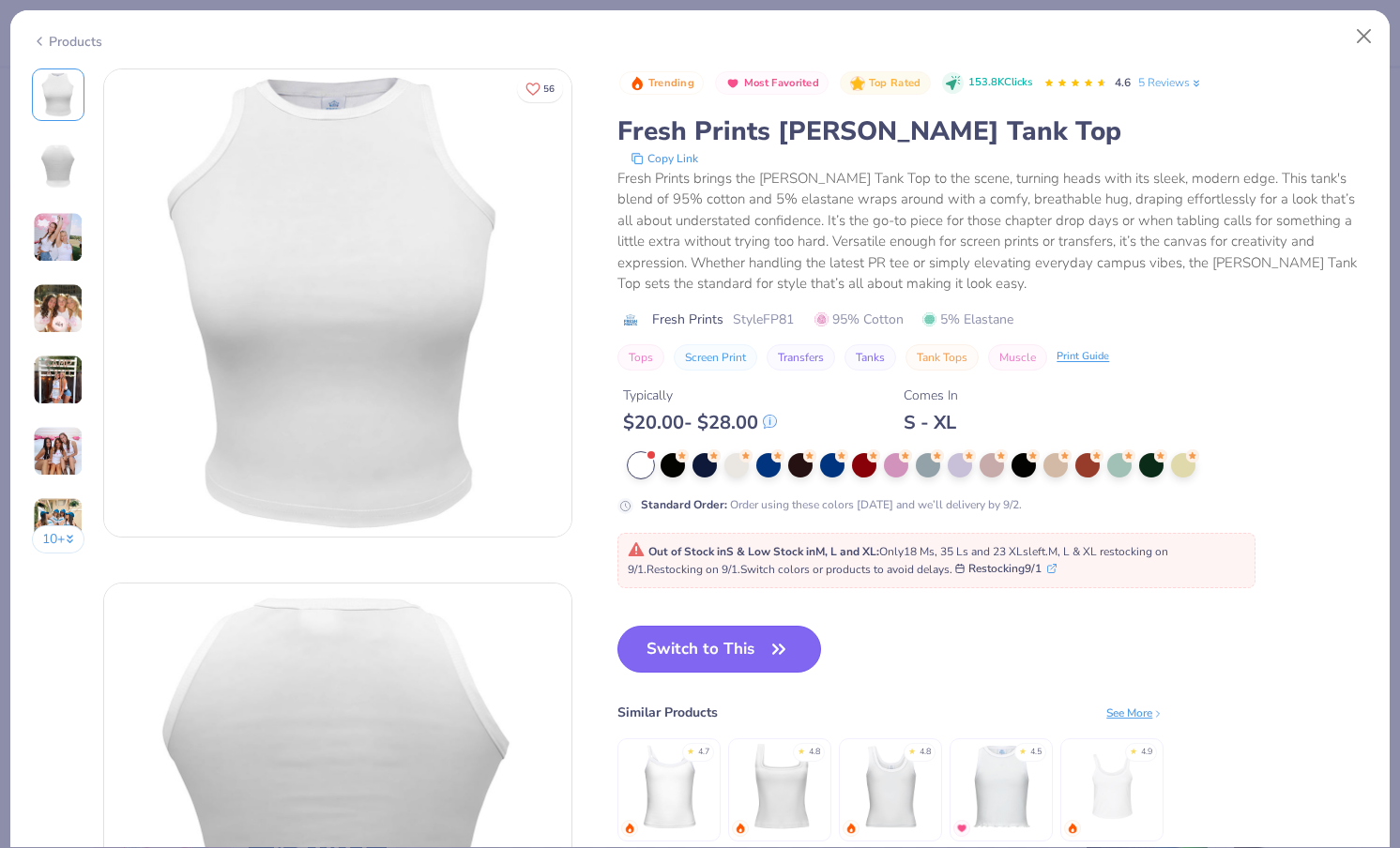
click at [697, 648] on button "Switch to This" at bounding box center [719, 649] width 204 height 47
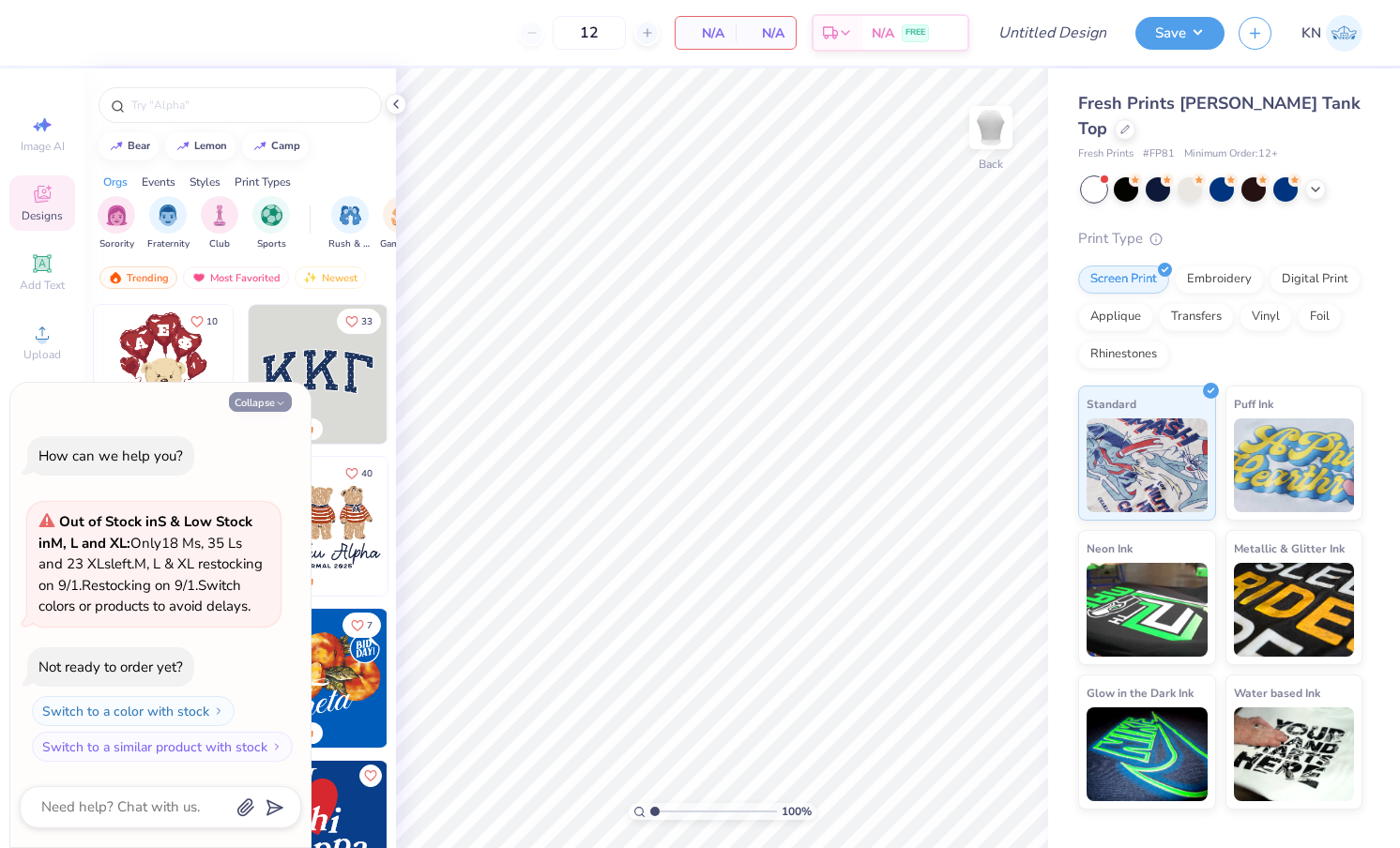
click at [266, 392] on button "Collapse" at bounding box center [261, 401] width 63 height 20
type textarea "x"
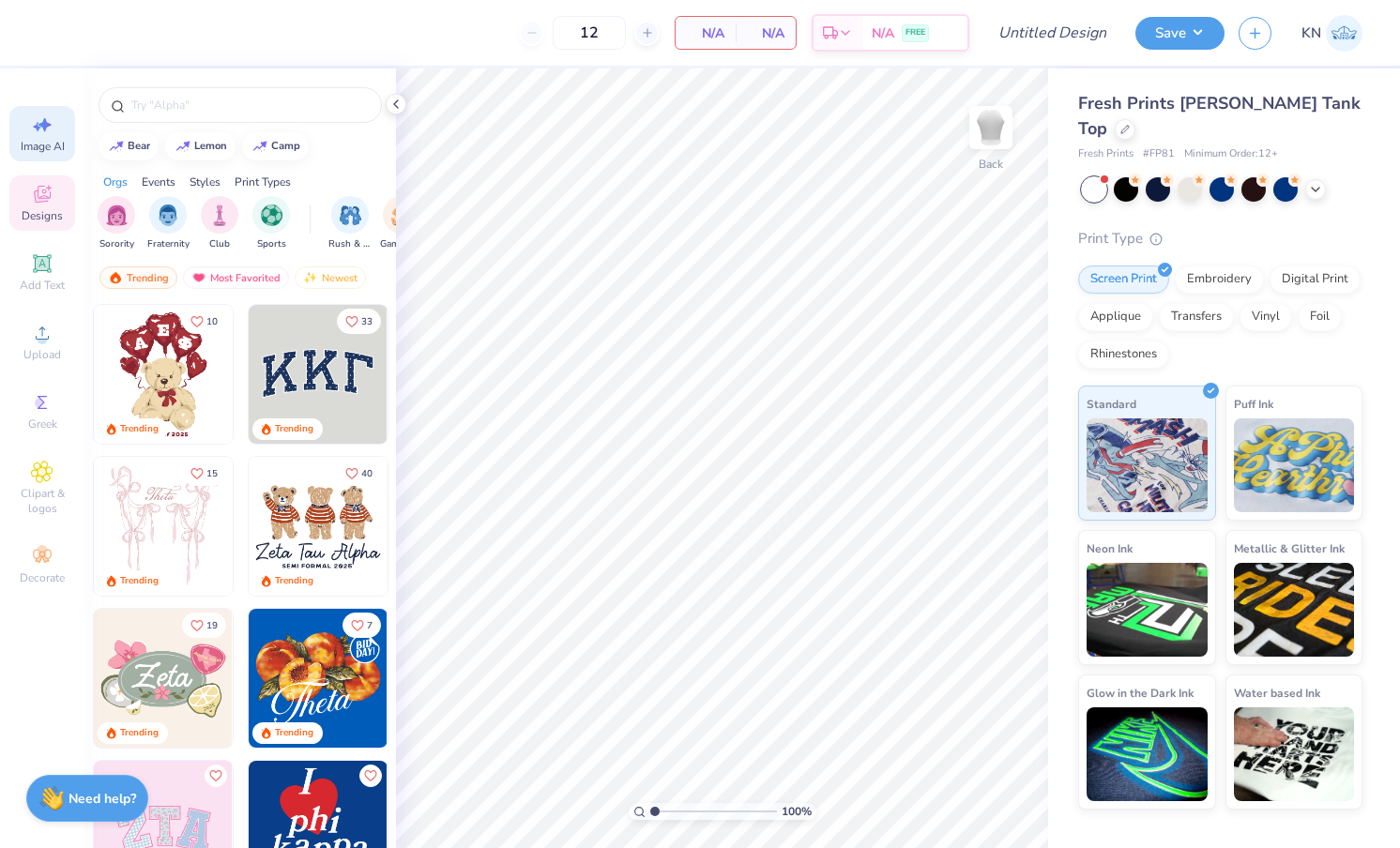
click at [51, 124] on icon at bounding box center [44, 125] width 13 height 14
select select "4"
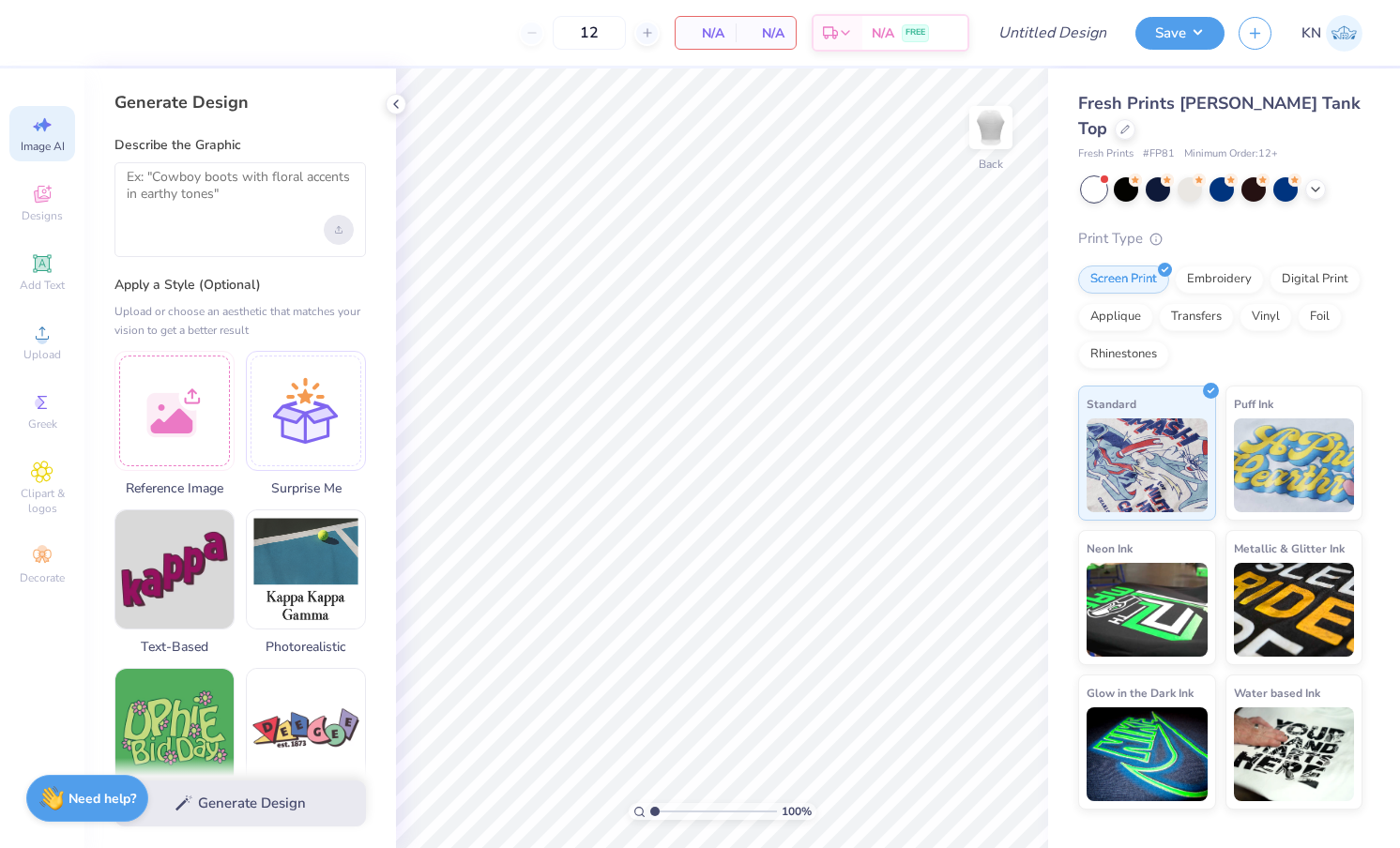
click at [342, 233] on div "Upload image" at bounding box center [338, 229] width 30 height 30
click at [180, 374] on div at bounding box center [174, 407] width 121 height 120
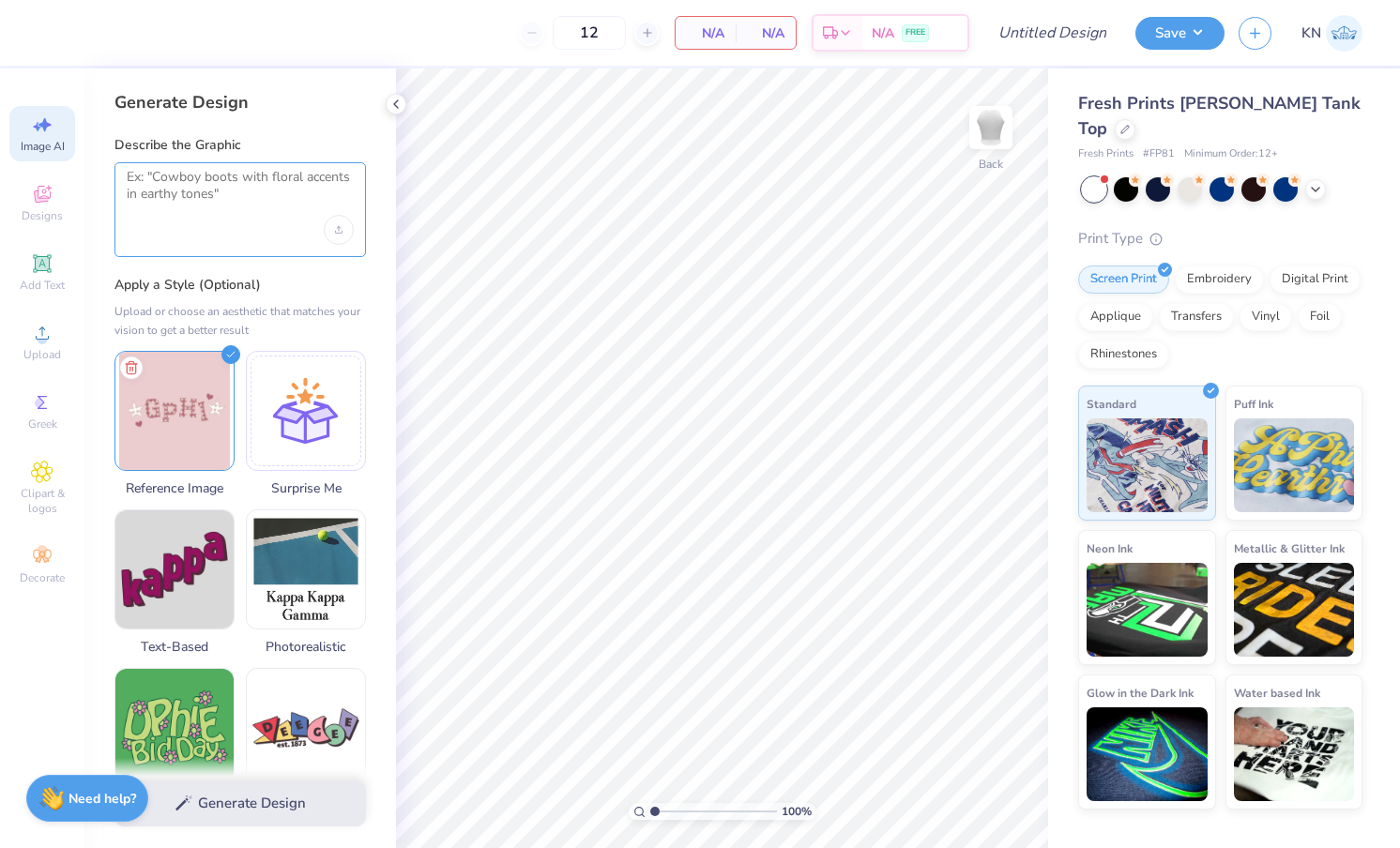
click at [209, 190] on textarea at bounding box center [240, 192] width 227 height 47
click at [1313, 180] on icon at bounding box center [1315, 187] width 15 height 15
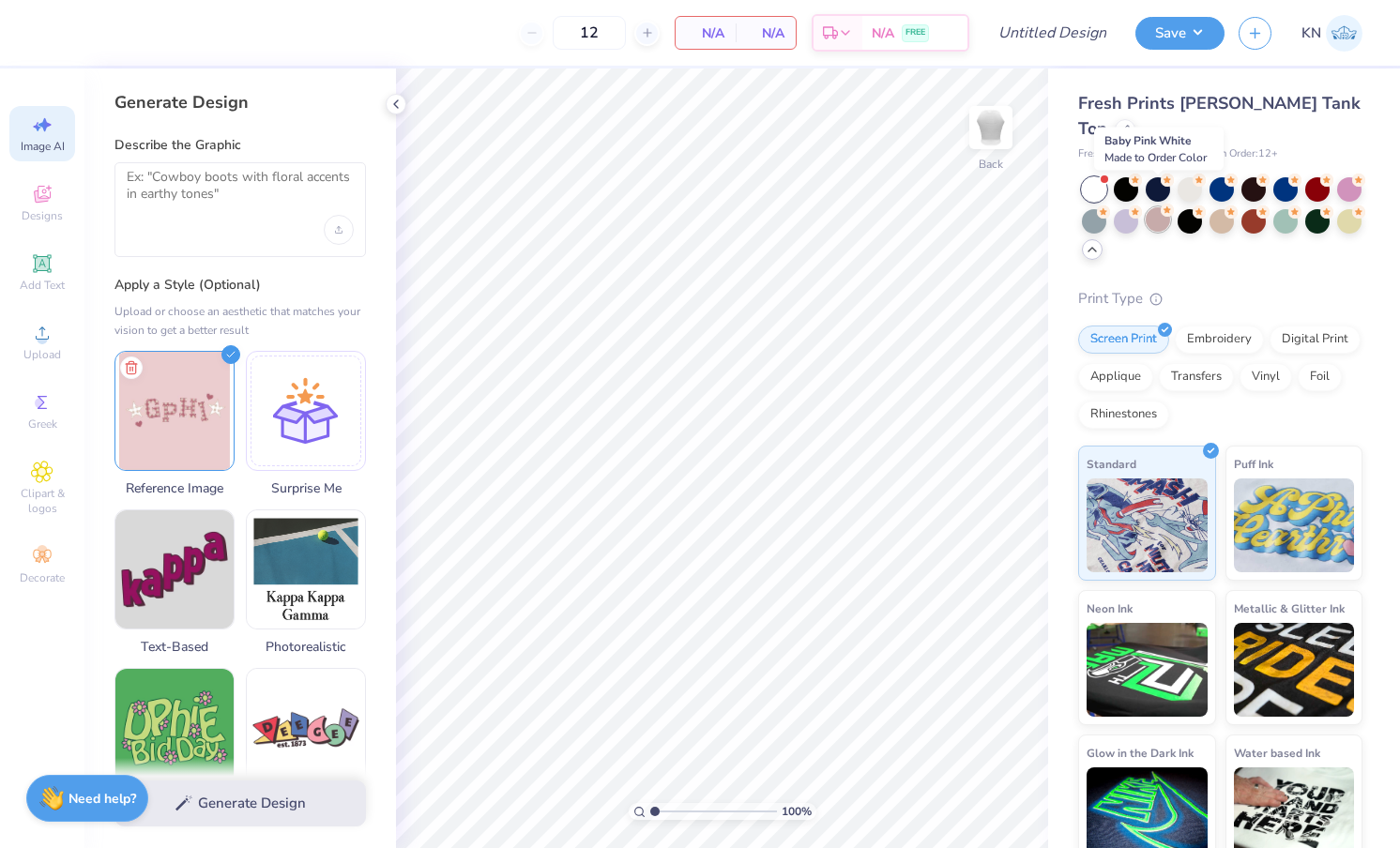
click at [1160, 208] on div at bounding box center [1157, 219] width 24 height 24
type input "50"
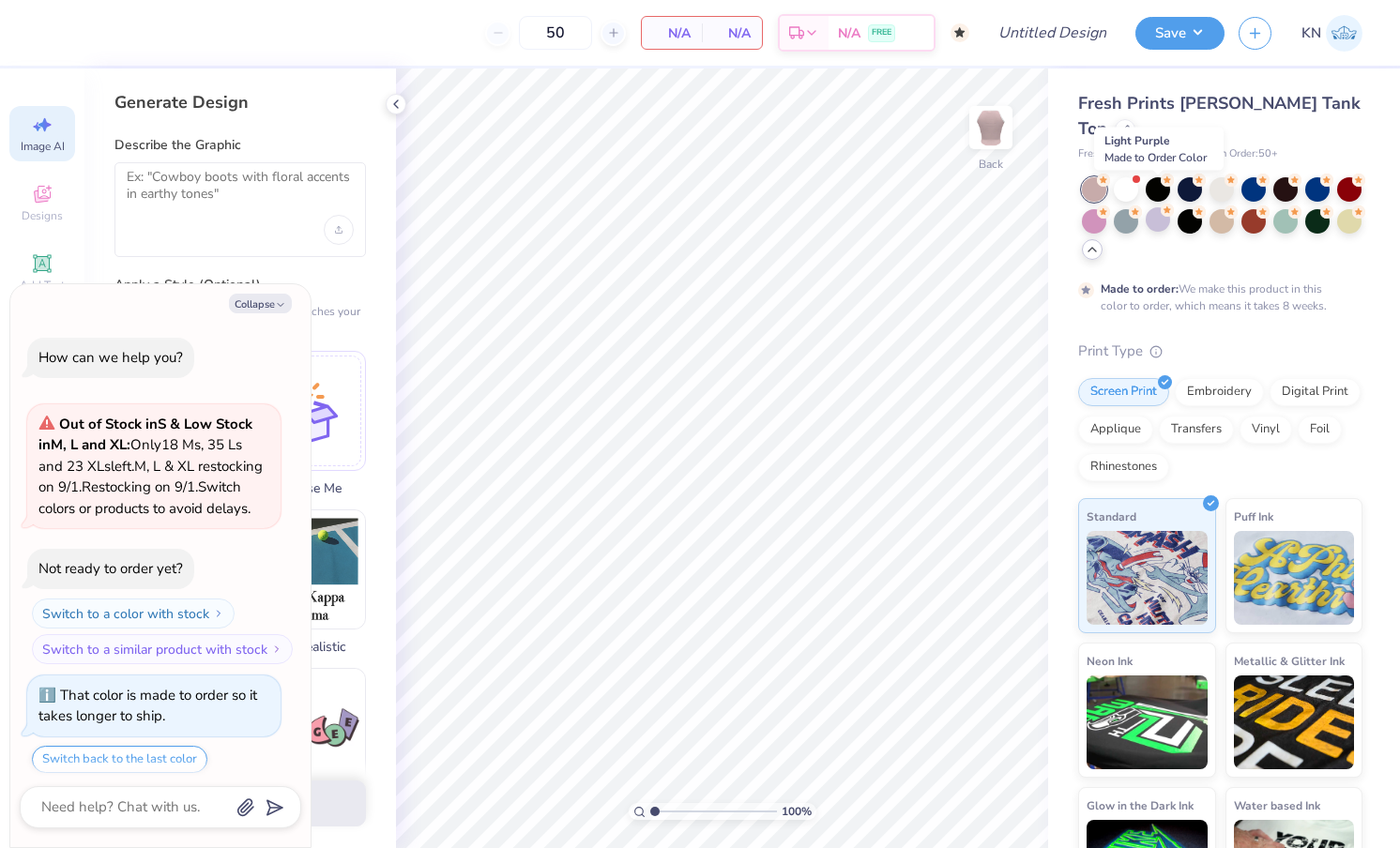
scroll to position [78, 0]
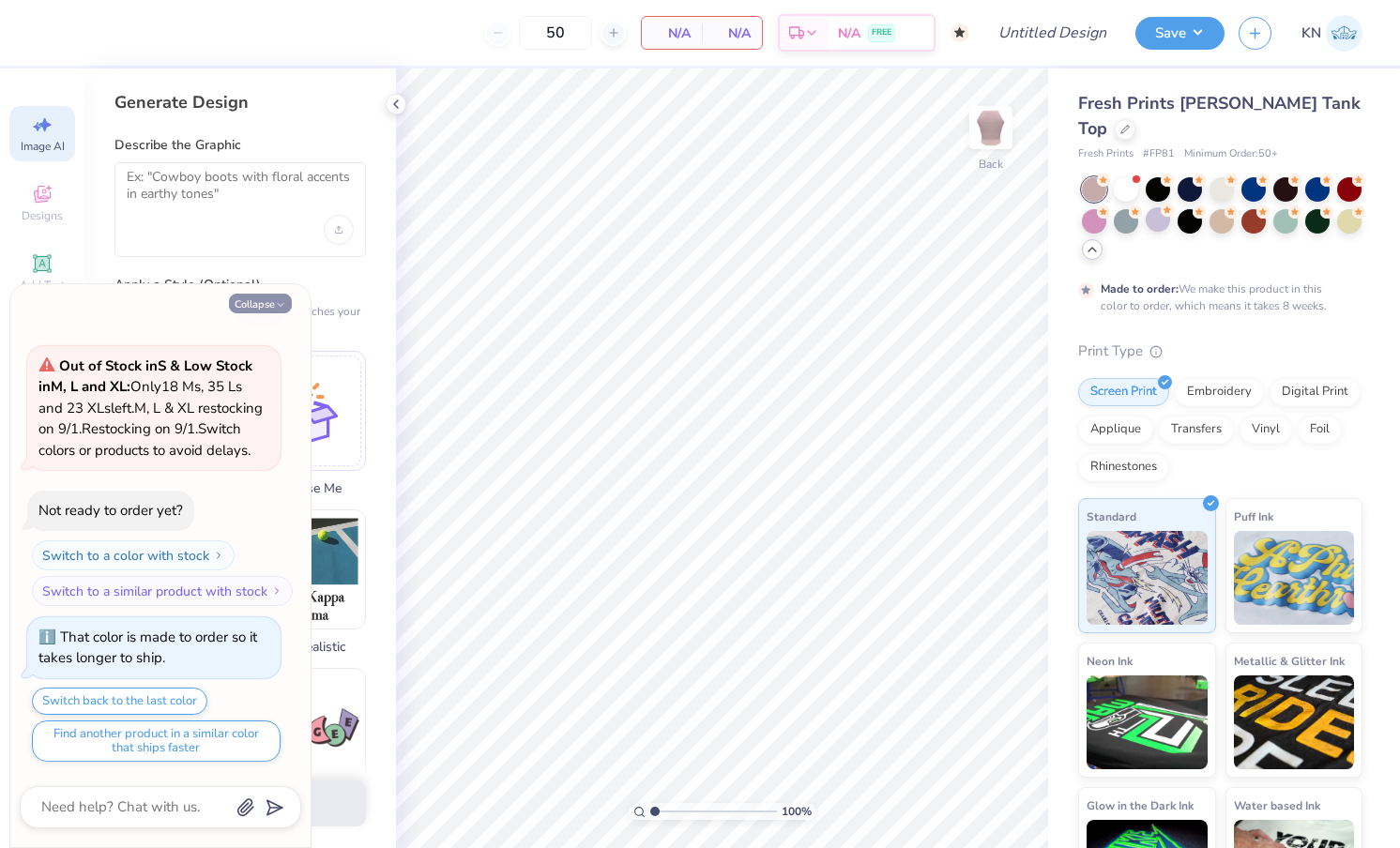
click at [270, 308] on button "Collapse" at bounding box center [261, 304] width 63 height 20
type textarea "x"
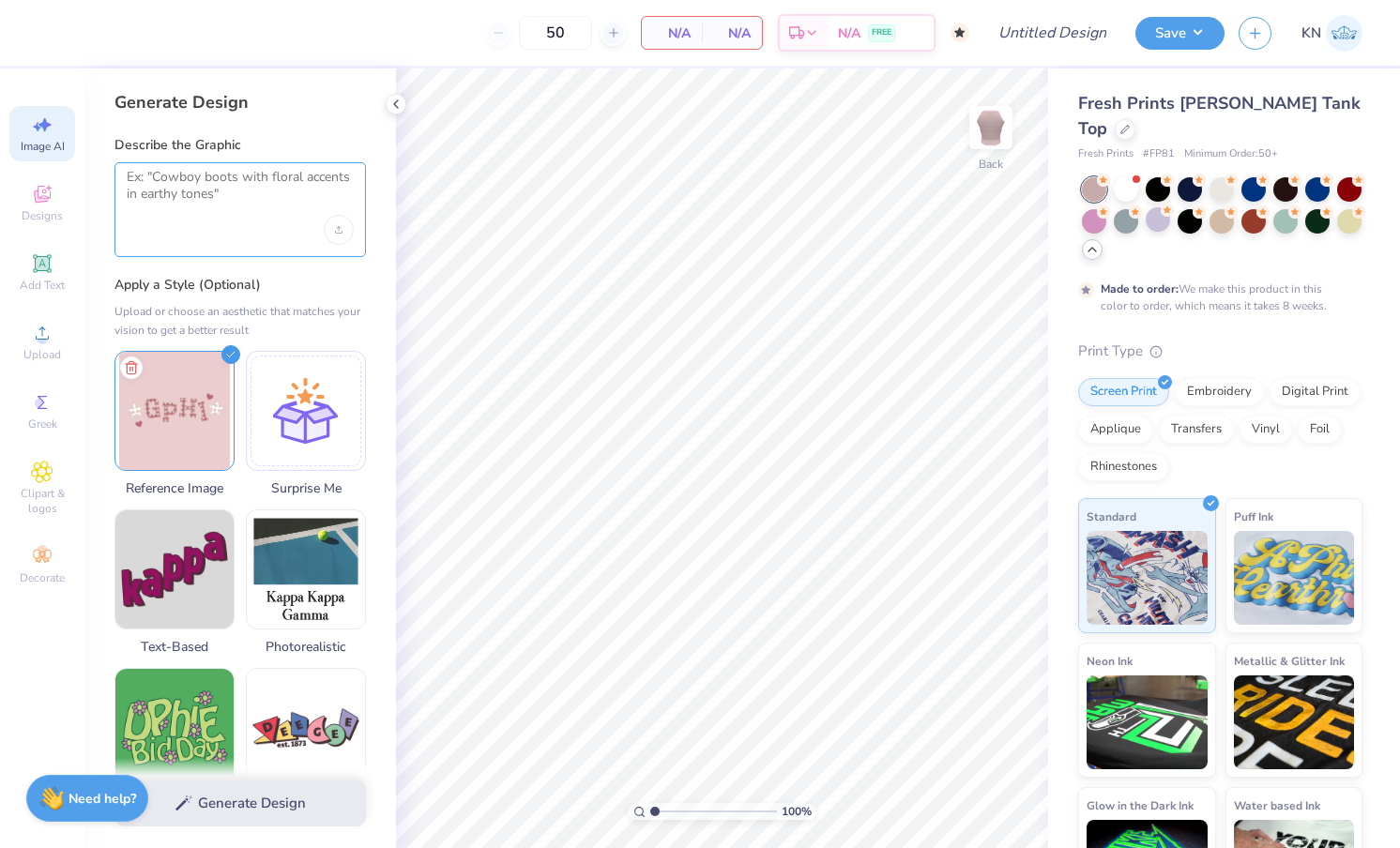
click at [219, 196] on textarea at bounding box center [240, 192] width 227 height 47
paste textarea "And instead possibly switching the lettering to be the white stitching and then…"
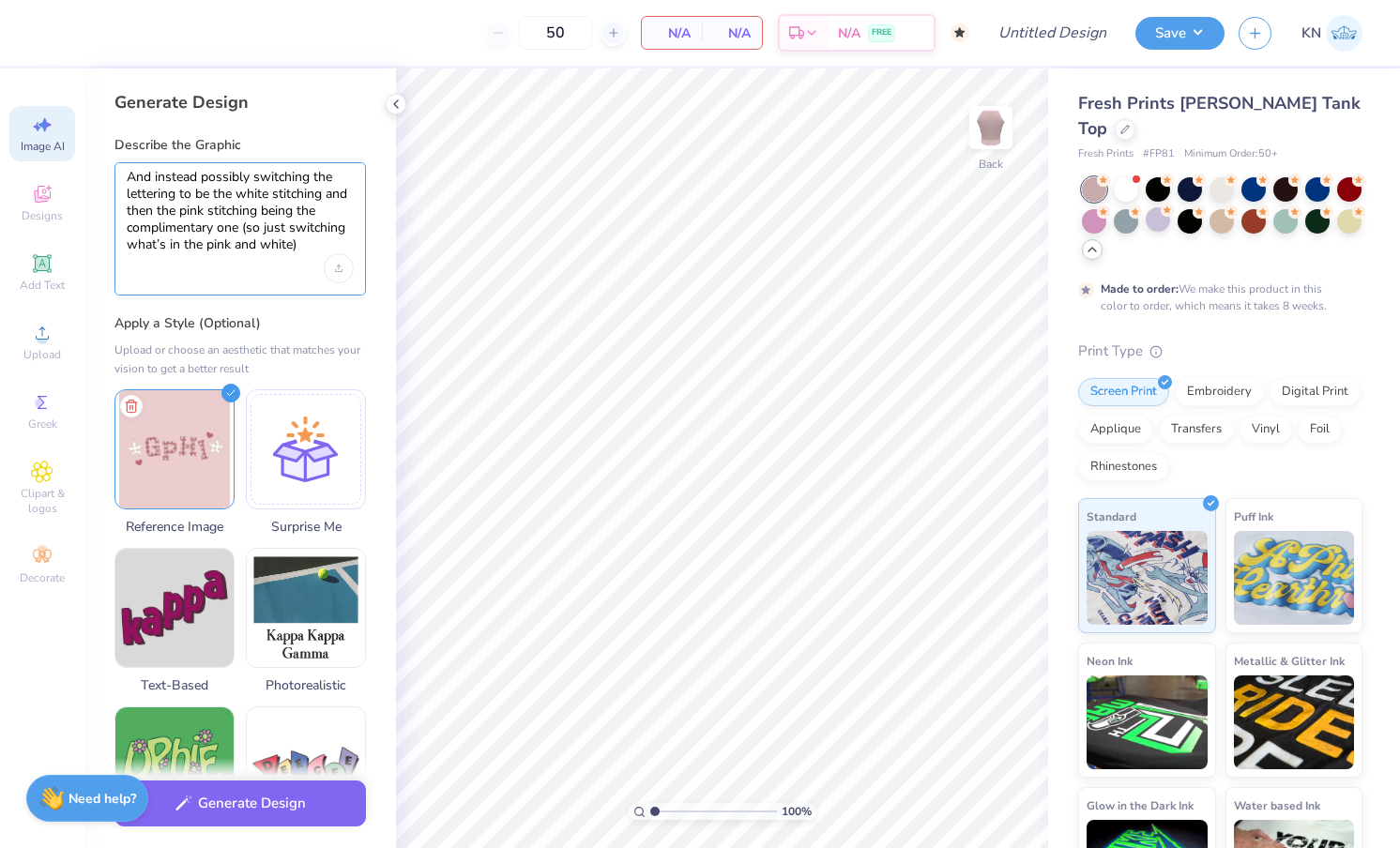
drag, startPoint x: 254, startPoint y: 175, endPoint x: 119, endPoint y: 167, distance: 135.2
click at [119, 167] on div "And instead possibly switching the lettering to be the white stitching and then…" at bounding box center [240, 229] width 252 height 133
click at [183, 246] on textarea "switching the lettering to be the white stitching and then the pink stitching b…" at bounding box center [240, 211] width 227 height 85
click at [128, 175] on textarea "switching the lettering to be the white stitching and then the pink stitching b…" at bounding box center [240, 211] width 227 height 85
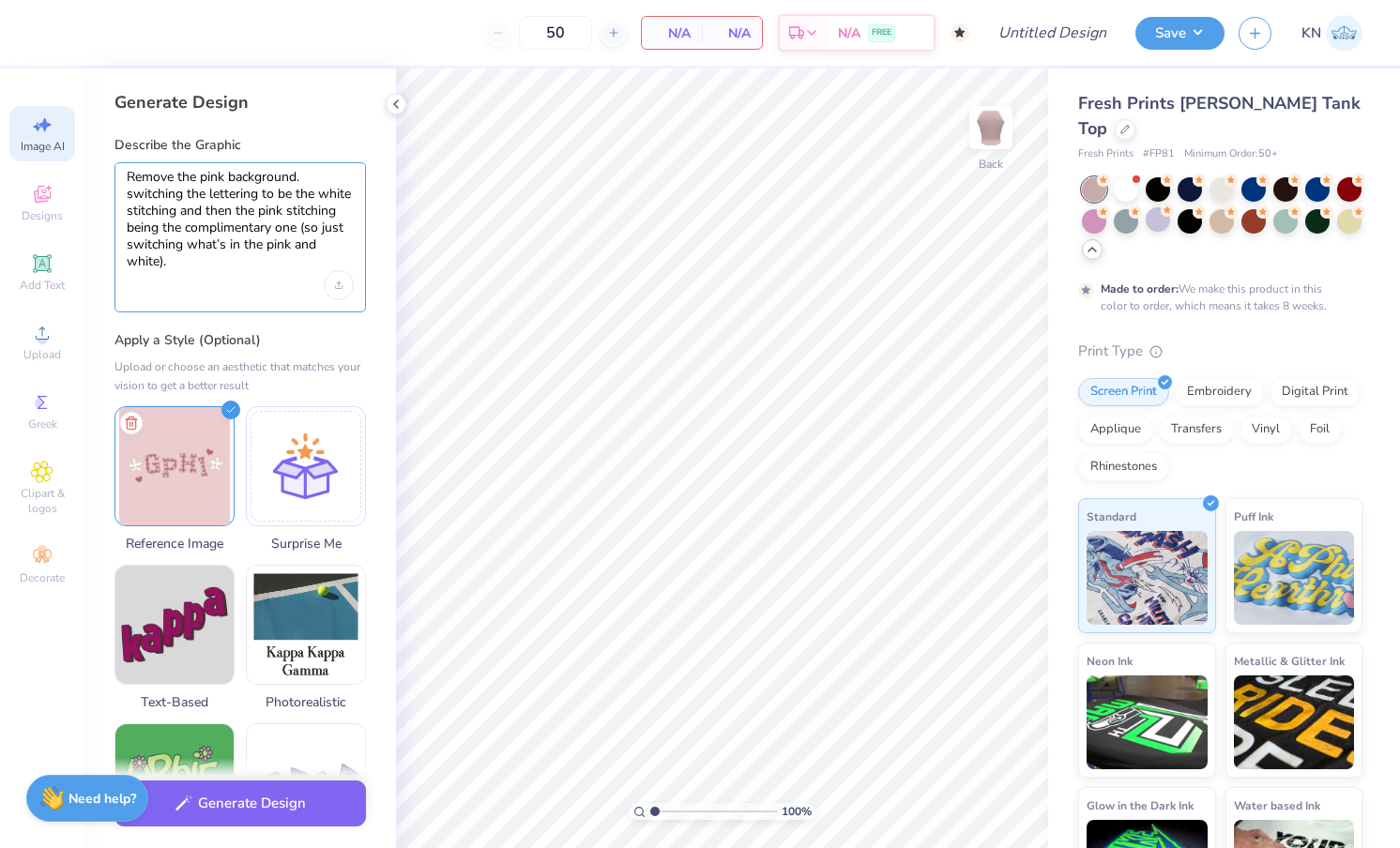
click at [131, 194] on textarea "Remove the pink background. switching the lettering to be the white stitching a…" at bounding box center [240, 219] width 227 height 102
click at [184, 195] on textarea "Remove the pink background. Switching the lettering to be the white stitching a…" at bounding box center [240, 219] width 227 height 102
type textarea "Remove the pink background. Switching the lettering to be the white stitching a…"
click at [252, 792] on button "Generate Design" at bounding box center [240, 798] width 252 height 46
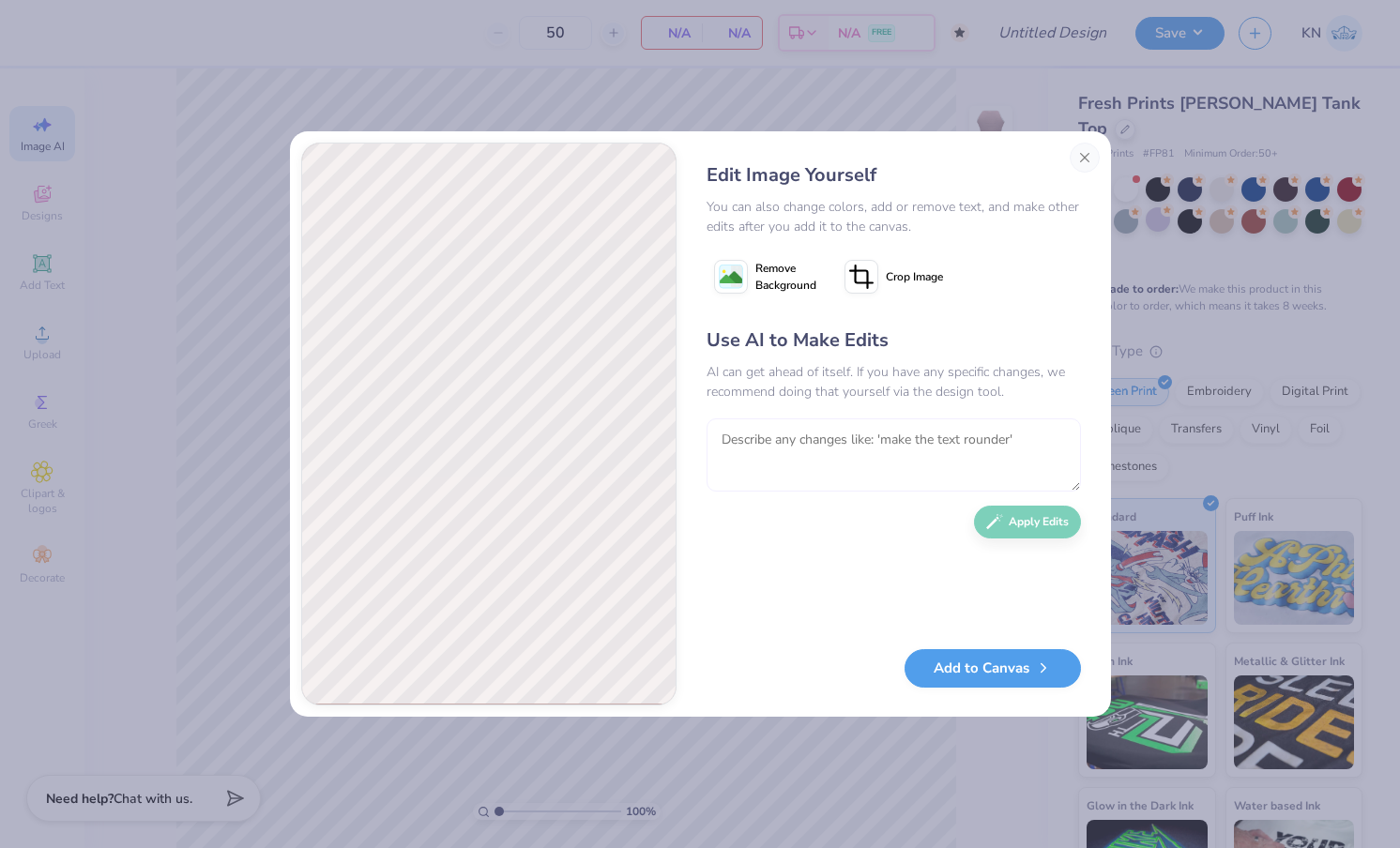
click at [882, 448] on textarea at bounding box center [893, 454] width 374 height 73
type textarea "keep the plaid on the letters"
click at [1028, 514] on button "Apply Edits" at bounding box center [1027, 517] width 107 height 33
click at [1085, 154] on button "Close" at bounding box center [1084, 158] width 30 height 30
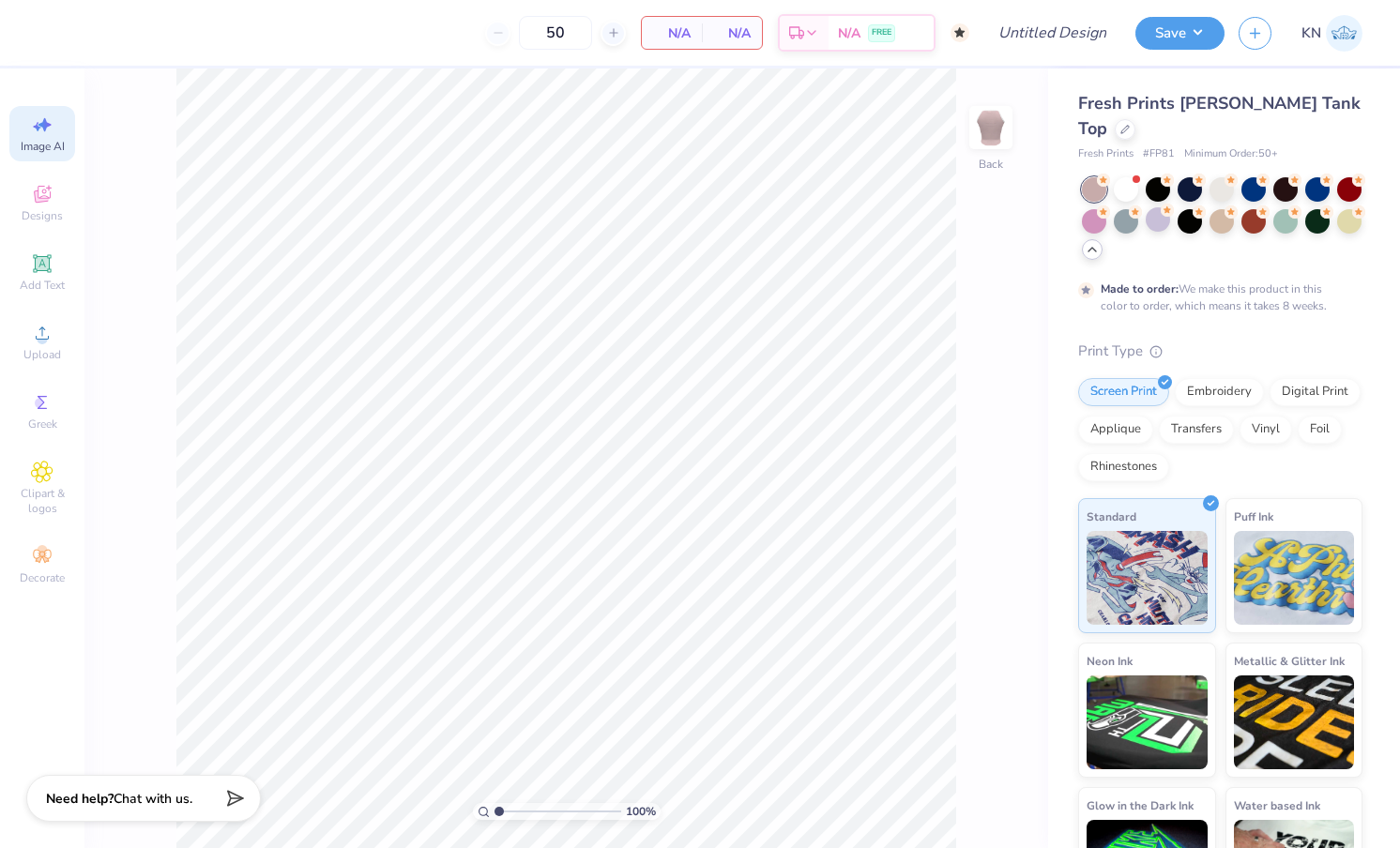
click at [51, 133] on icon at bounding box center [42, 124] width 23 height 23
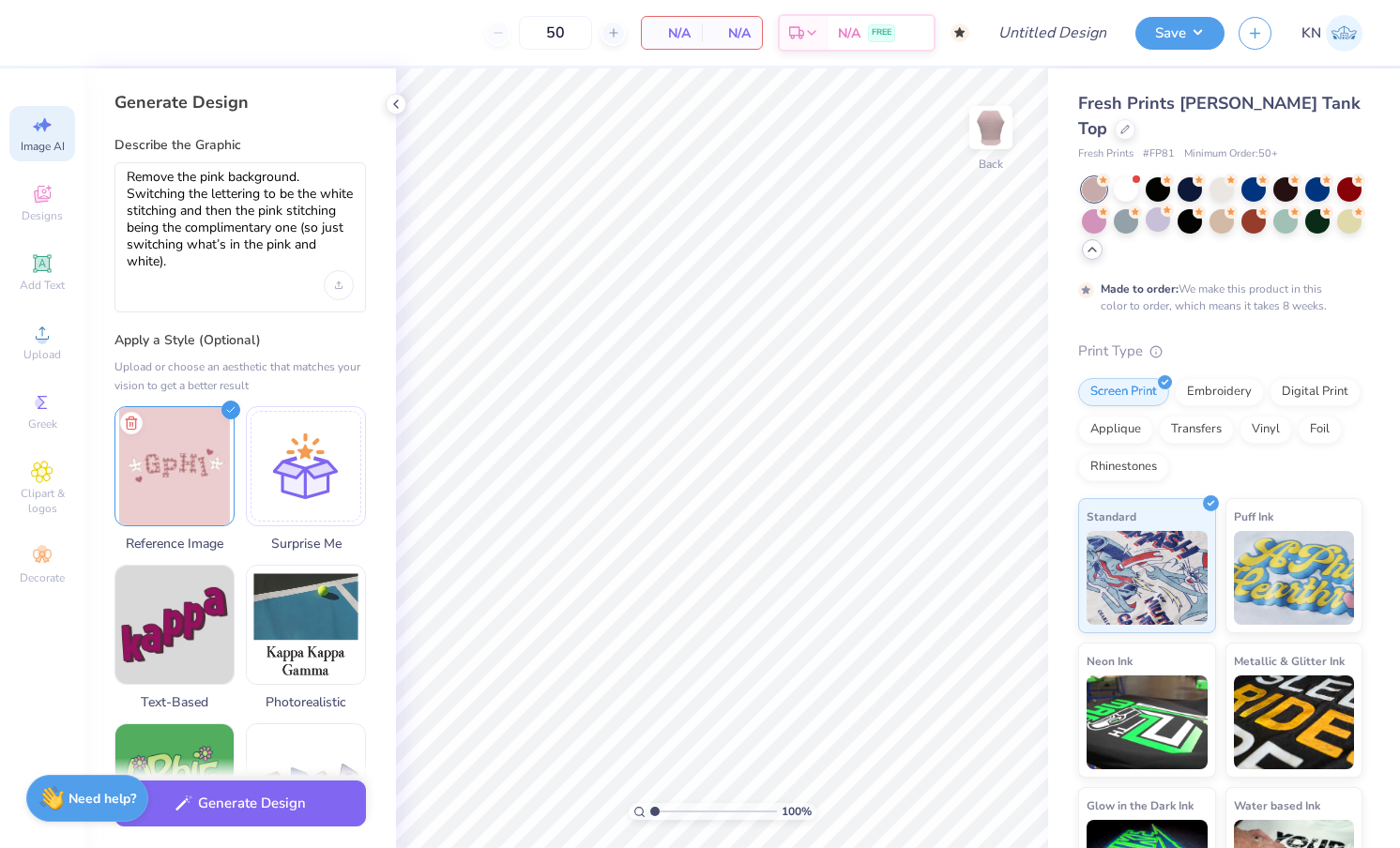
scroll to position [0, 0]
drag, startPoint x: 172, startPoint y: 266, endPoint x: 118, endPoint y: 202, distance: 83.7
click at [118, 202] on div "Remove the pink background. Switching the lettering to be the white stitching a…" at bounding box center [240, 237] width 252 height 150
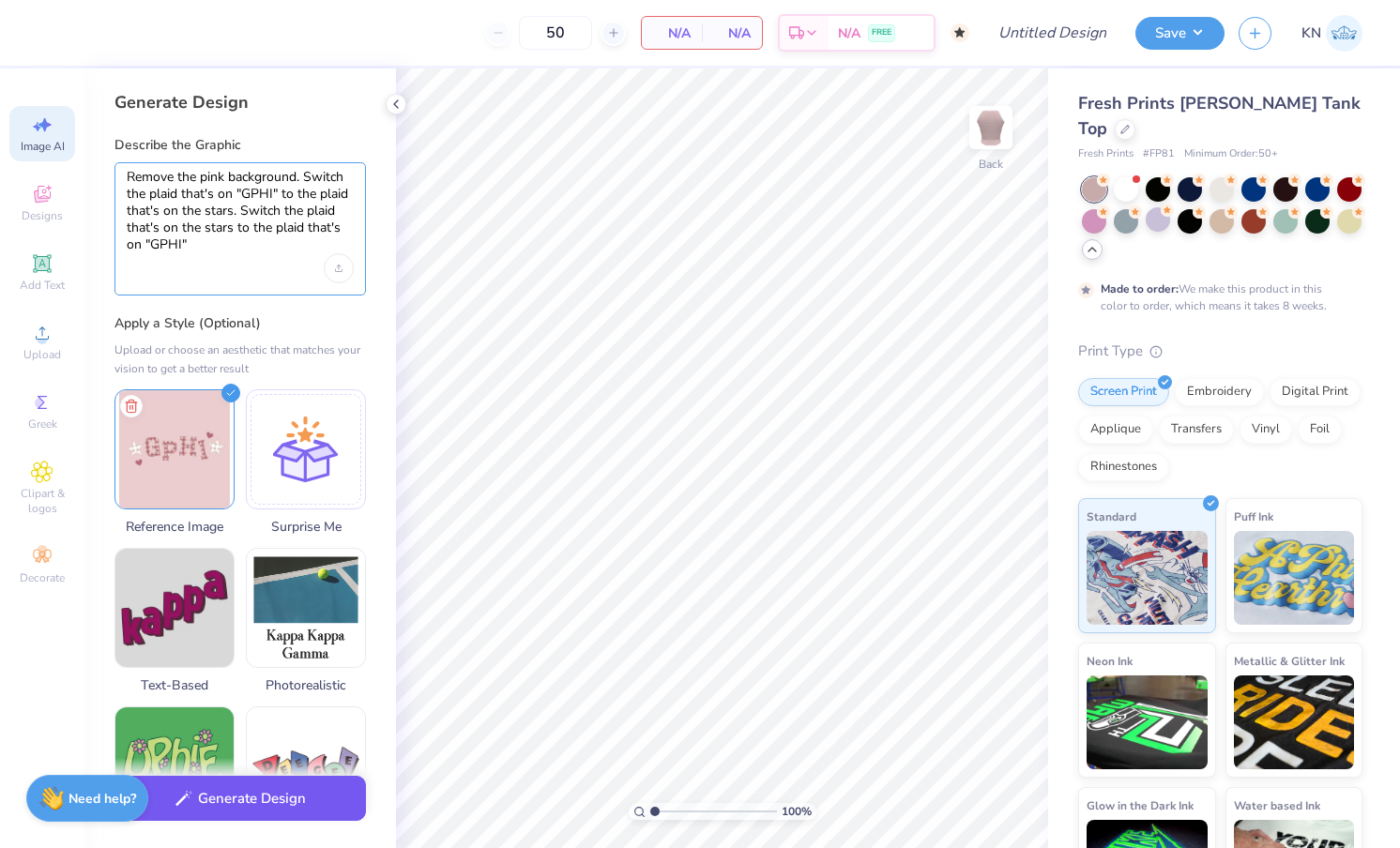
type textarea "Remove the pink background. Switch the plaid that's on "GPHI" to the plaid that…"
click at [269, 801] on button "Generate Design" at bounding box center [240, 798] width 252 height 46
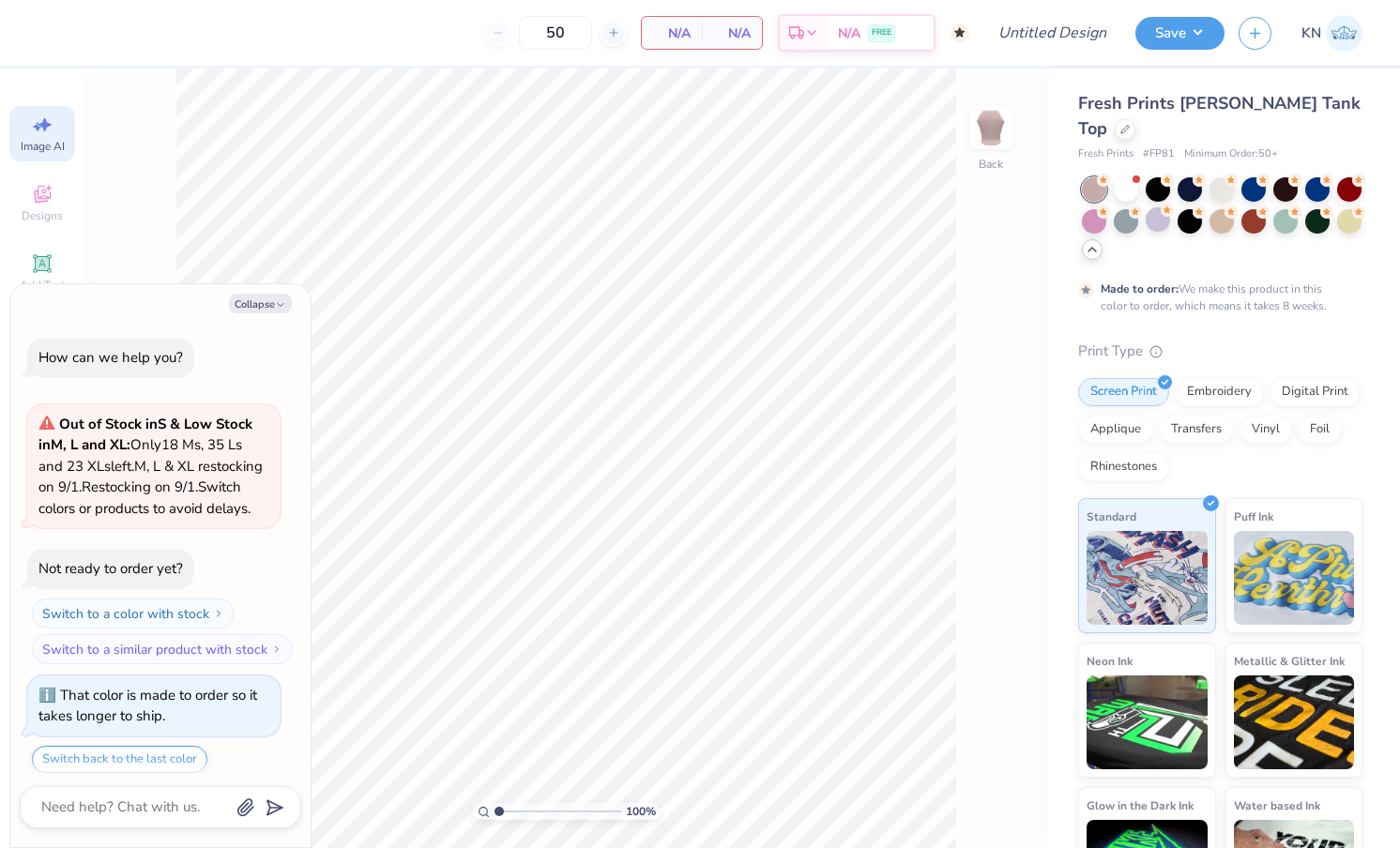
scroll to position [179, 0]
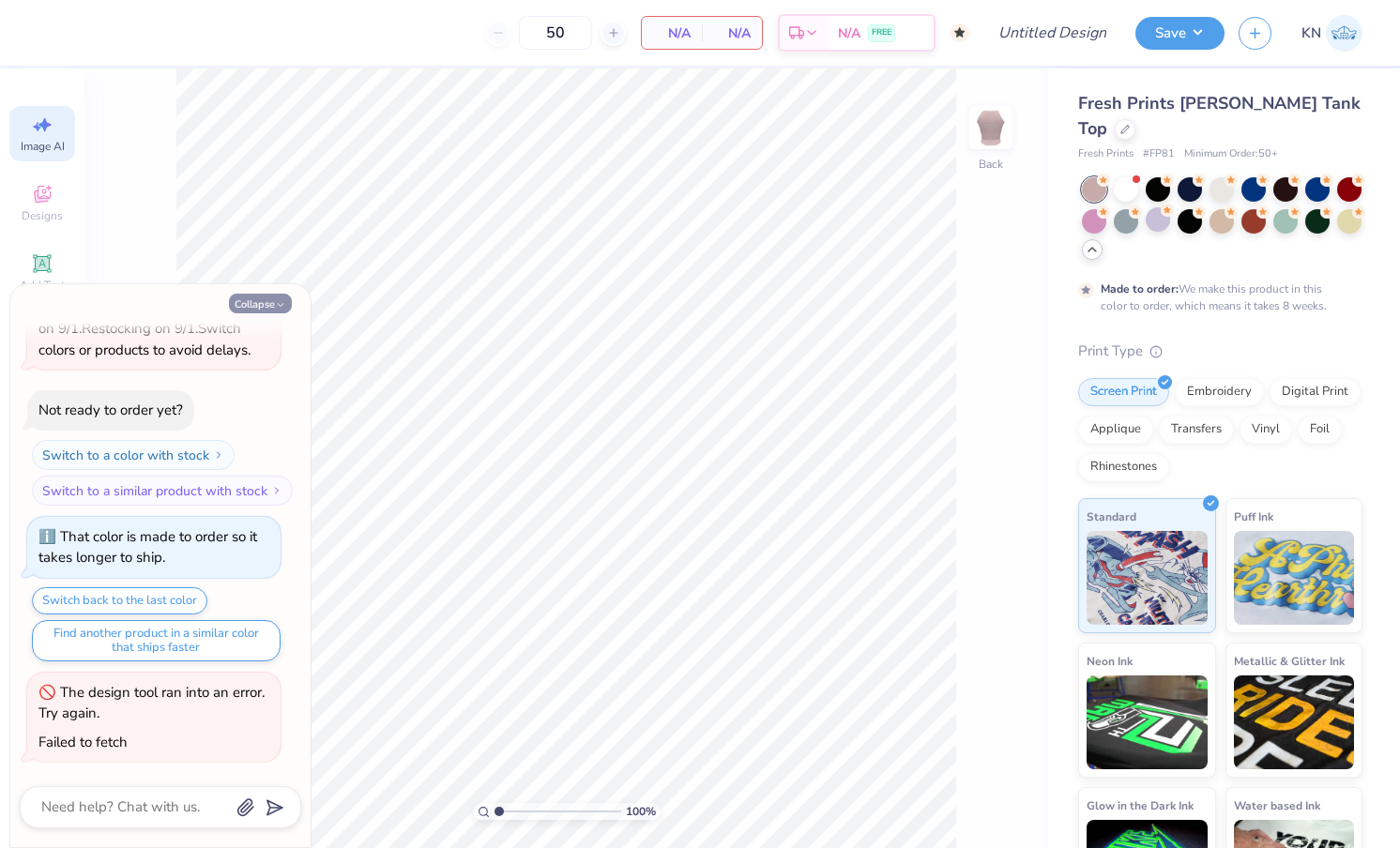
click at [261, 305] on button "Collapse" at bounding box center [261, 304] width 63 height 20
type textarea "x"
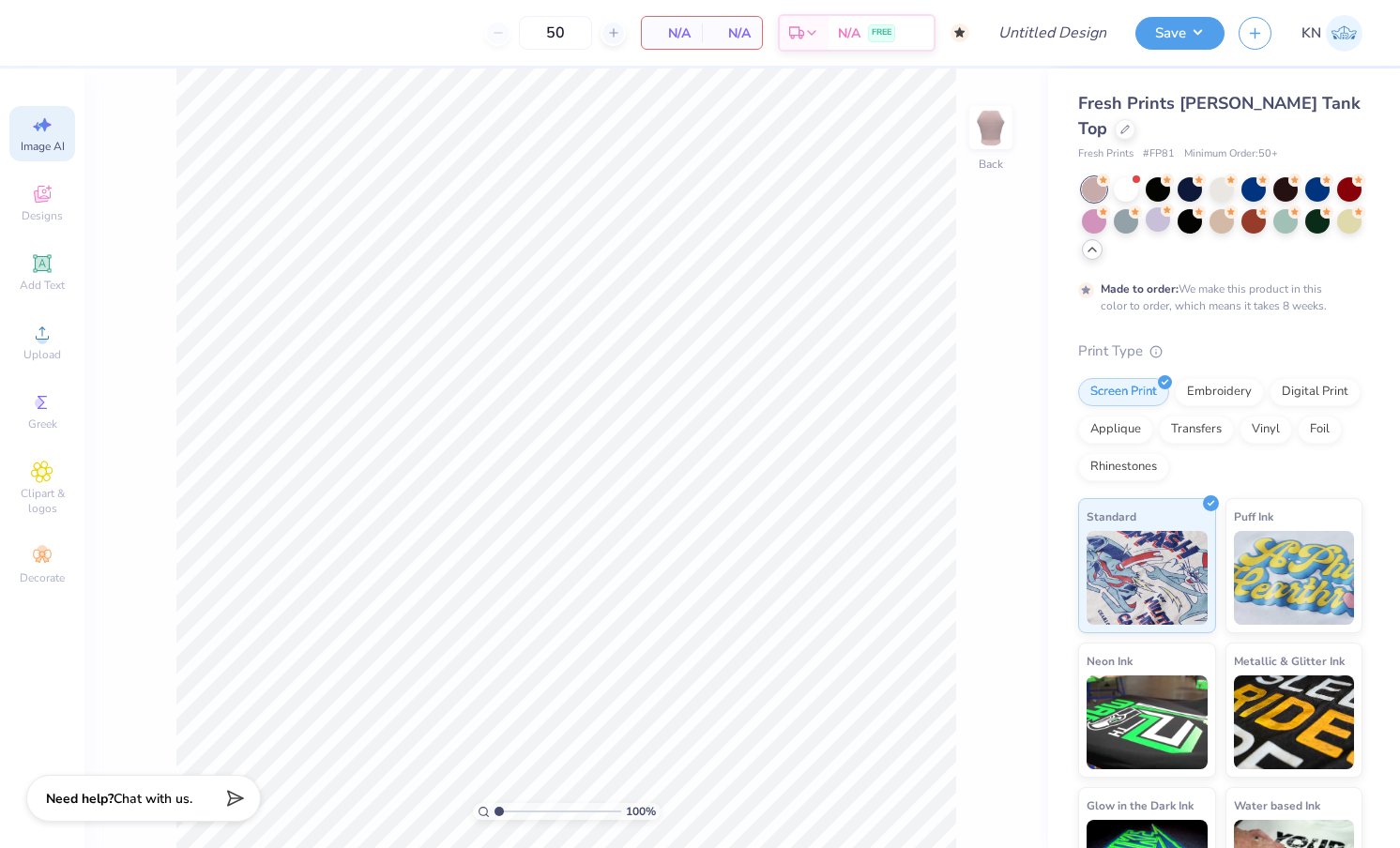
click at [50, 143] on span "Image AI" at bounding box center [42, 146] width 44 height 15
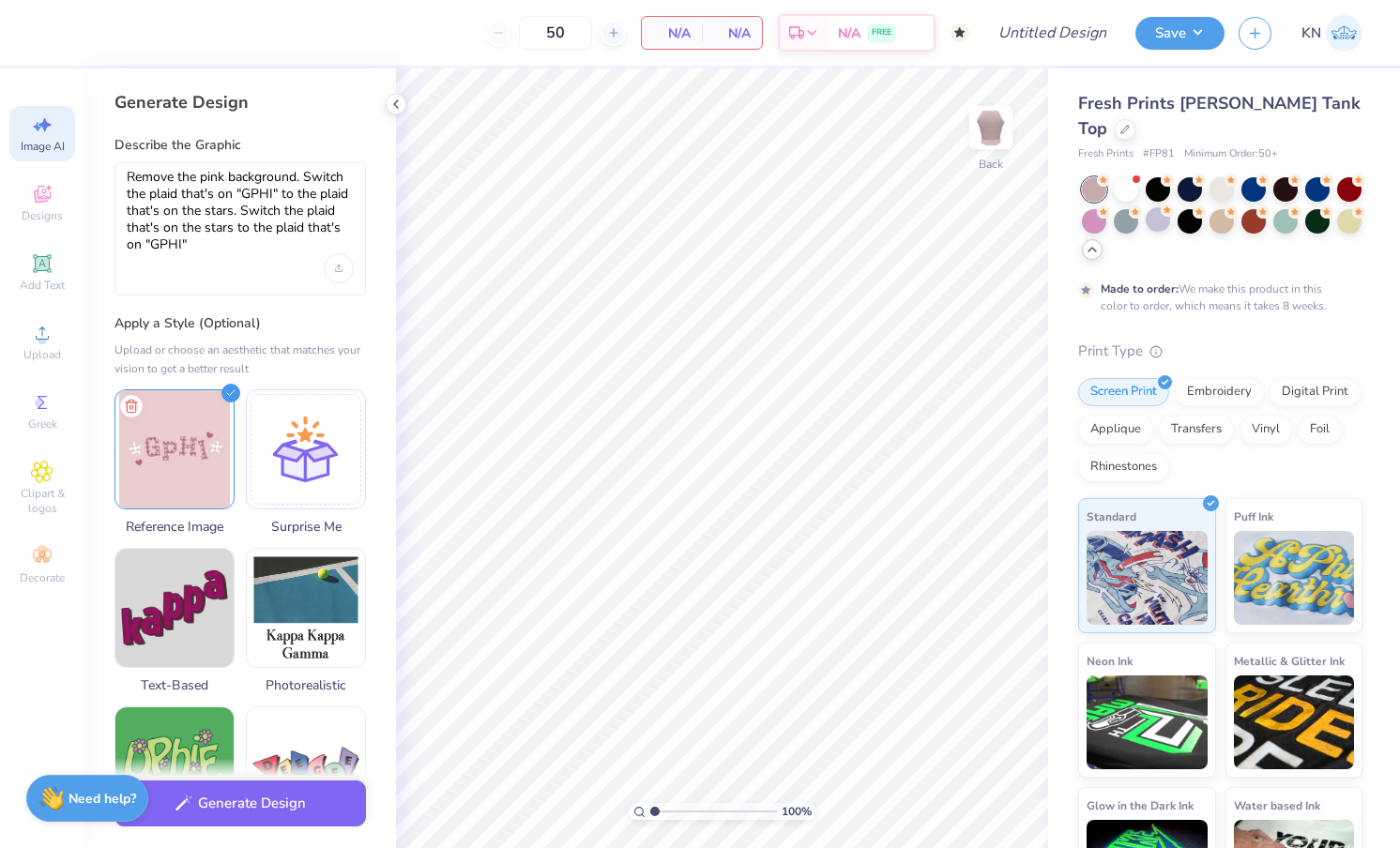
scroll to position [0, 0]
click at [259, 811] on button "Generate Design" at bounding box center [240, 798] width 252 height 46
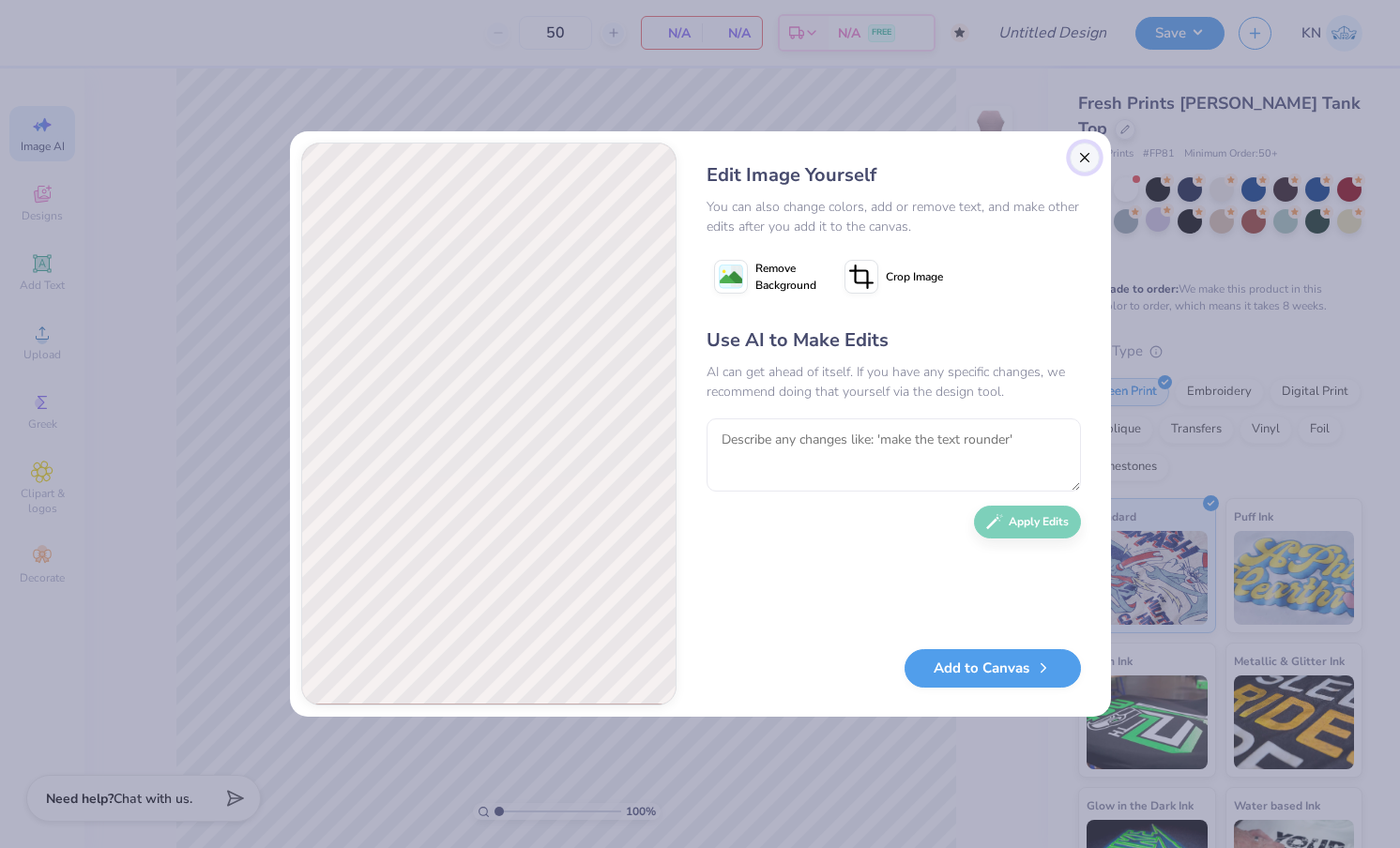
click at [1086, 148] on button "Close" at bounding box center [1084, 158] width 30 height 30
